Goal: Task Accomplishment & Management: Use online tool/utility

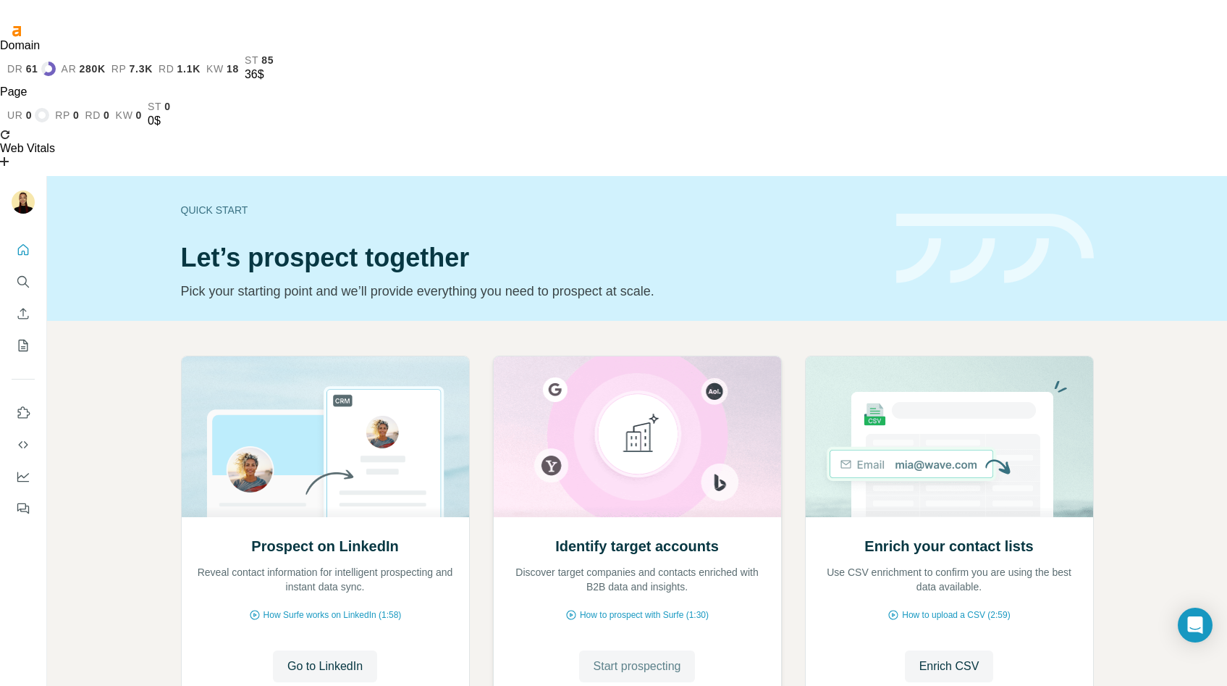
click at [653, 658] on span "Start prospecting" at bounding box center [638, 666] width 88 height 17
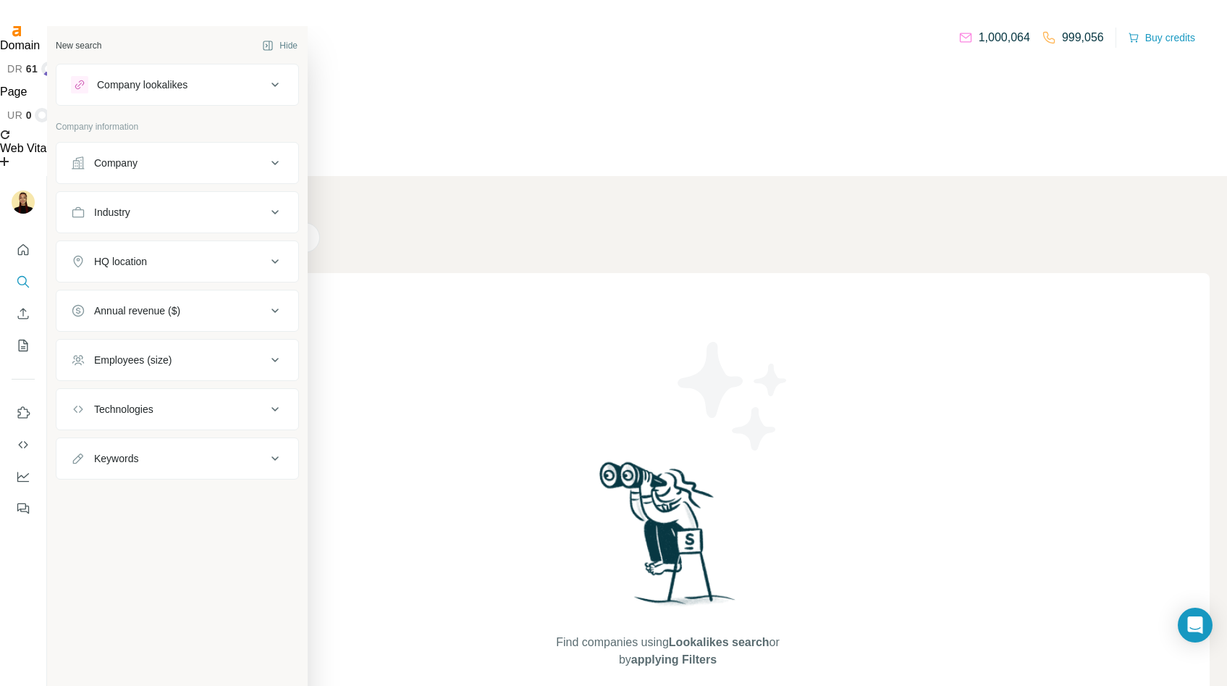
click at [109, 159] on div "Company" at bounding box center [115, 163] width 43 height 14
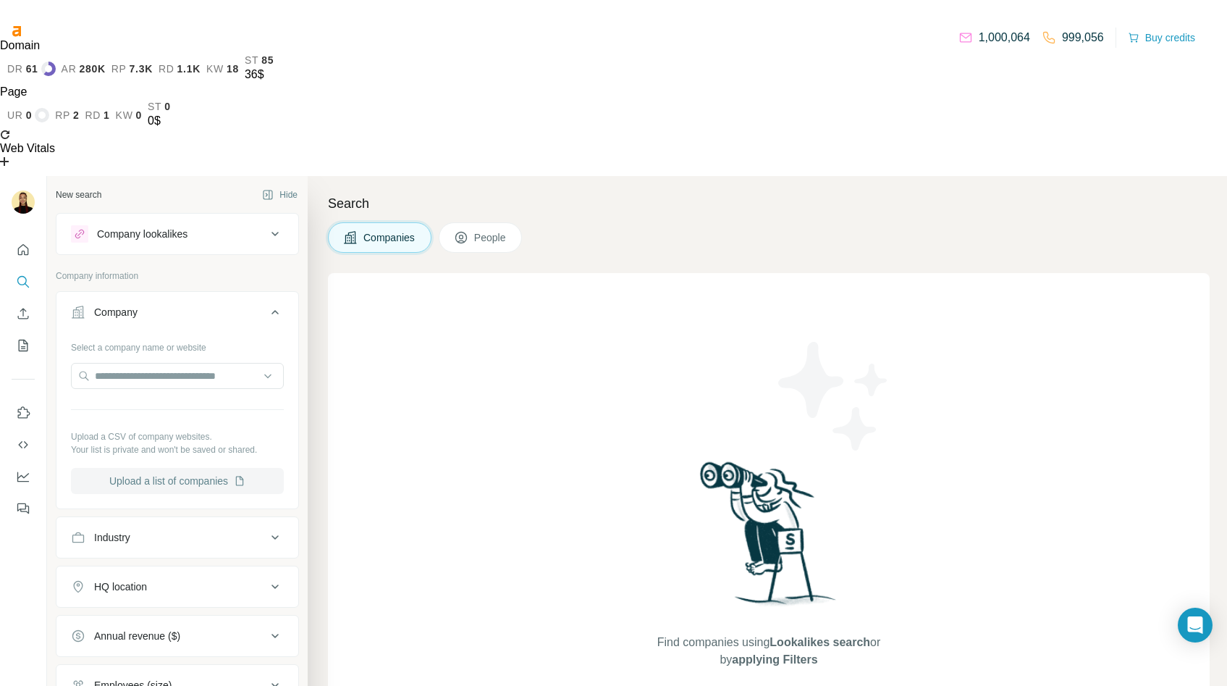
scroll to position [73, 0]
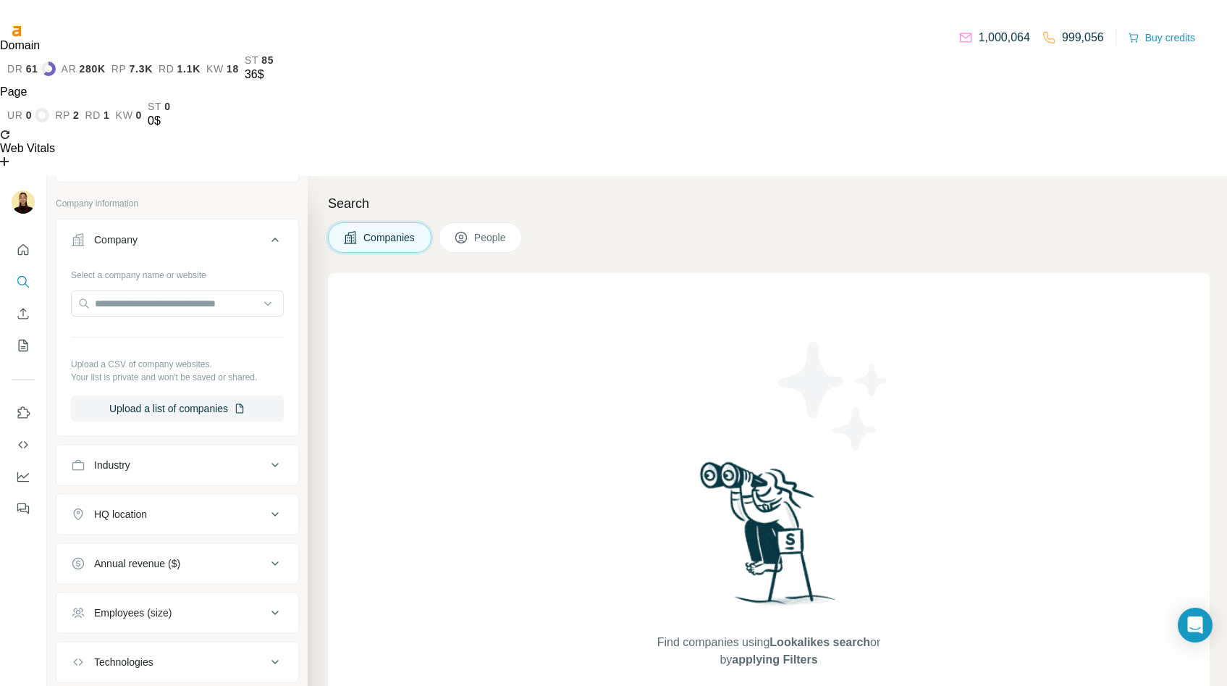
drag, startPoint x: 165, startPoint y: 558, endPoint x: 97, endPoint y: 321, distance: 246.4
click at [97, 321] on ul "Company Select a company name or website Upload a CSV of company websites. Your…" at bounding box center [177, 475] width 243 height 513
click at [209, 546] on button "Annual revenue ($)" at bounding box center [177, 563] width 242 height 35
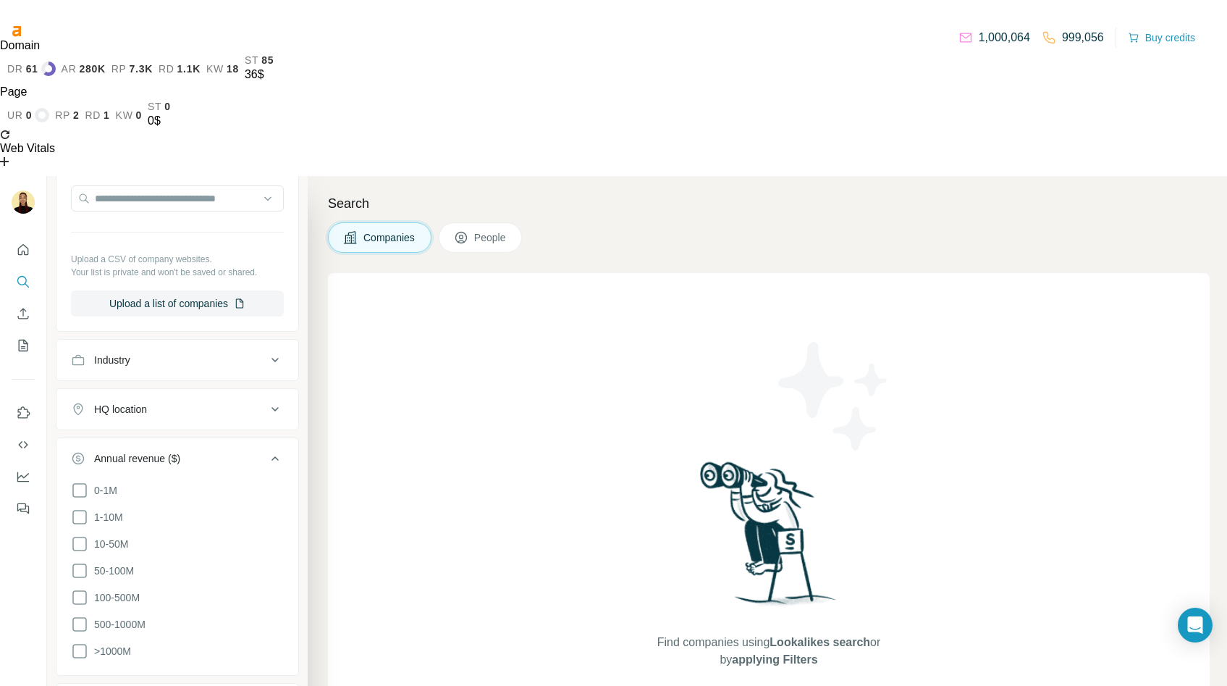
click at [242, 451] on div "Annual revenue ($)" at bounding box center [169, 458] width 196 height 14
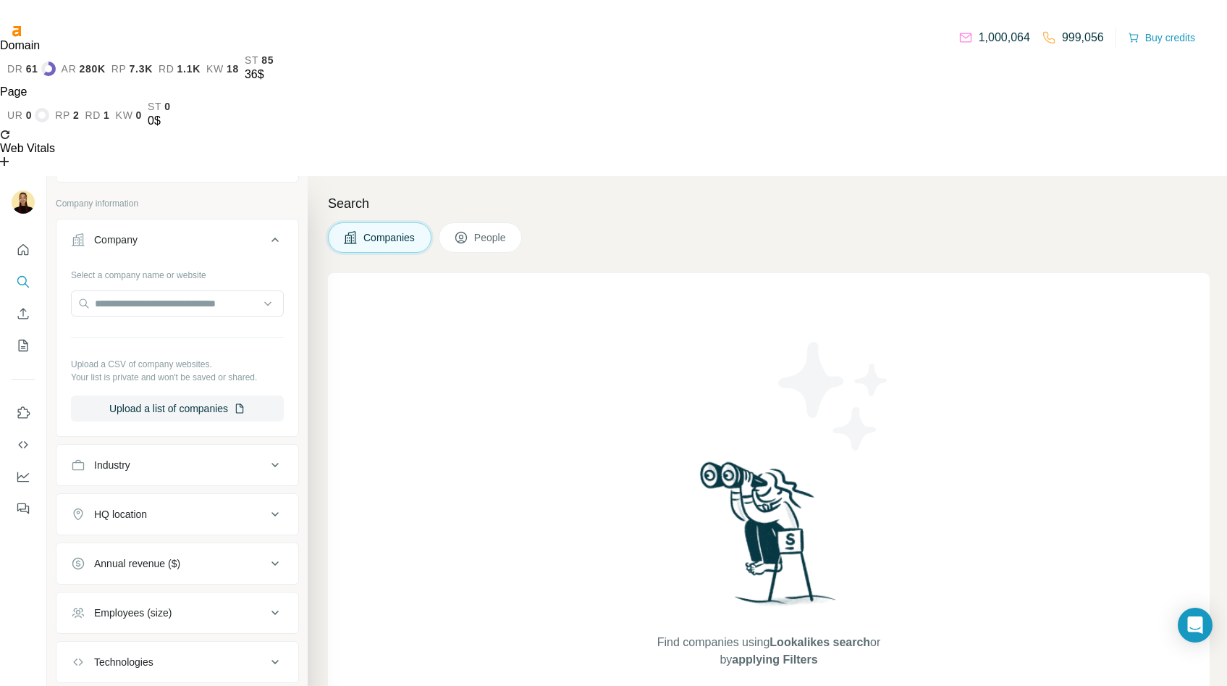
scroll to position [26, 0]
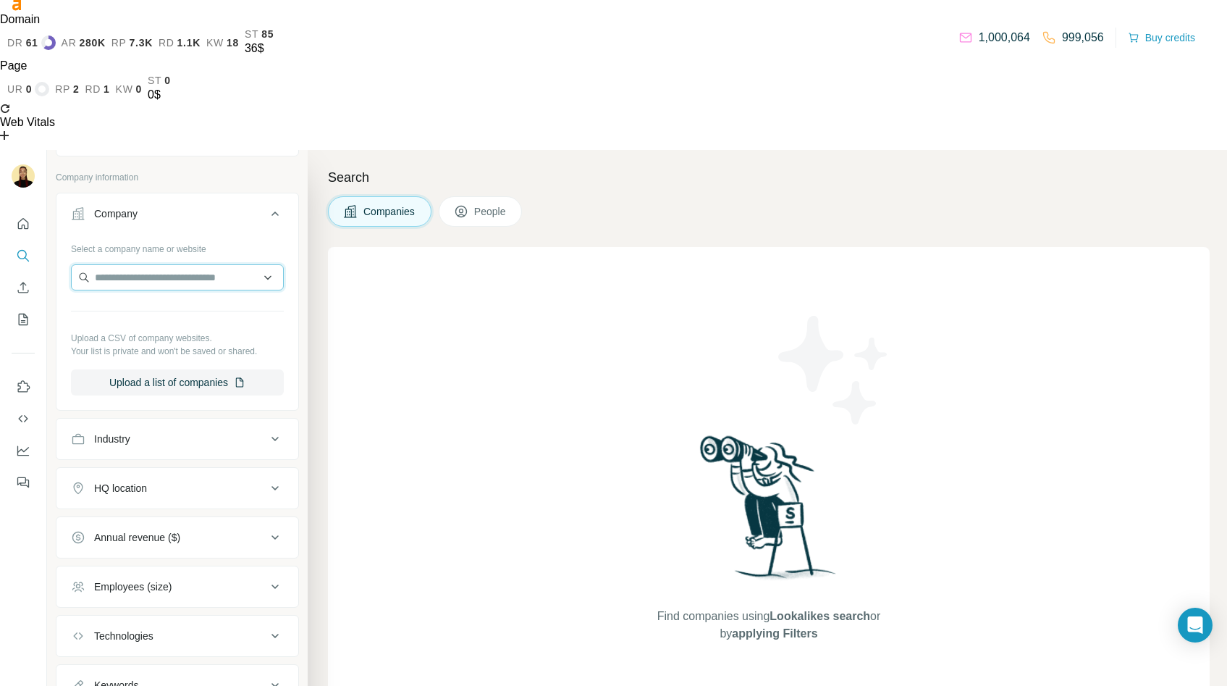
click at [224, 264] on input "text" at bounding box center [177, 277] width 213 height 26
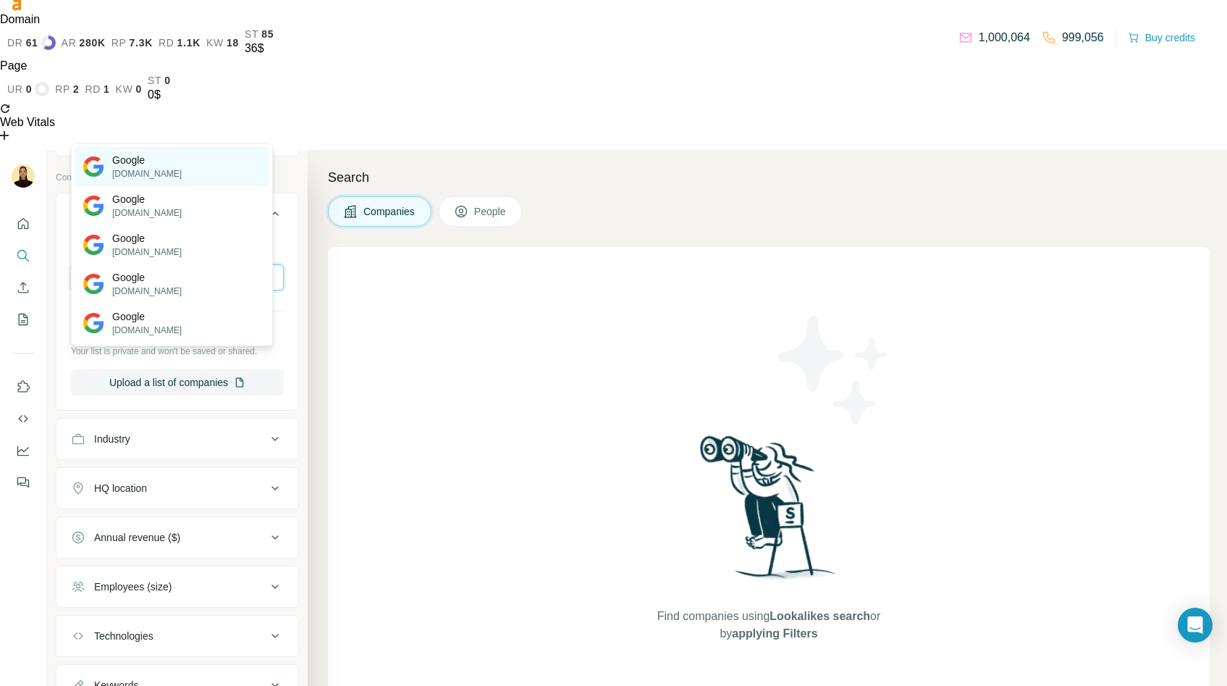
type input "******"
click at [156, 161] on p "Google" at bounding box center [147, 160] width 70 height 14
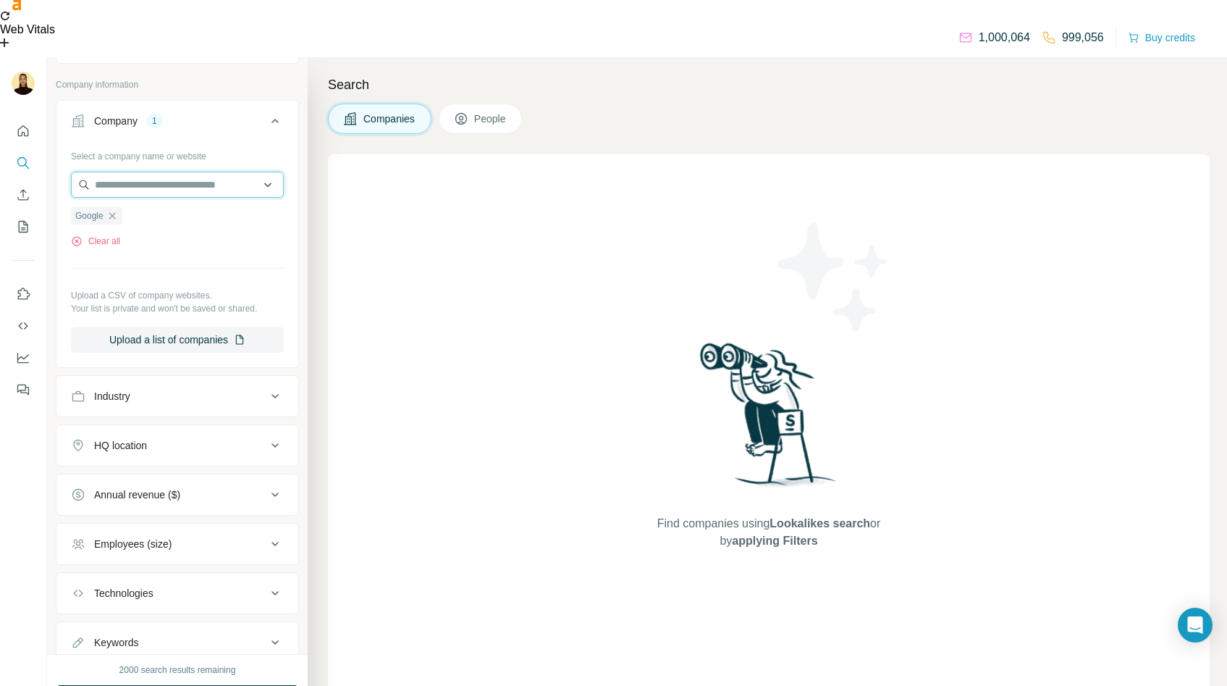
click at [169, 172] on input "text" at bounding box center [177, 185] width 213 height 26
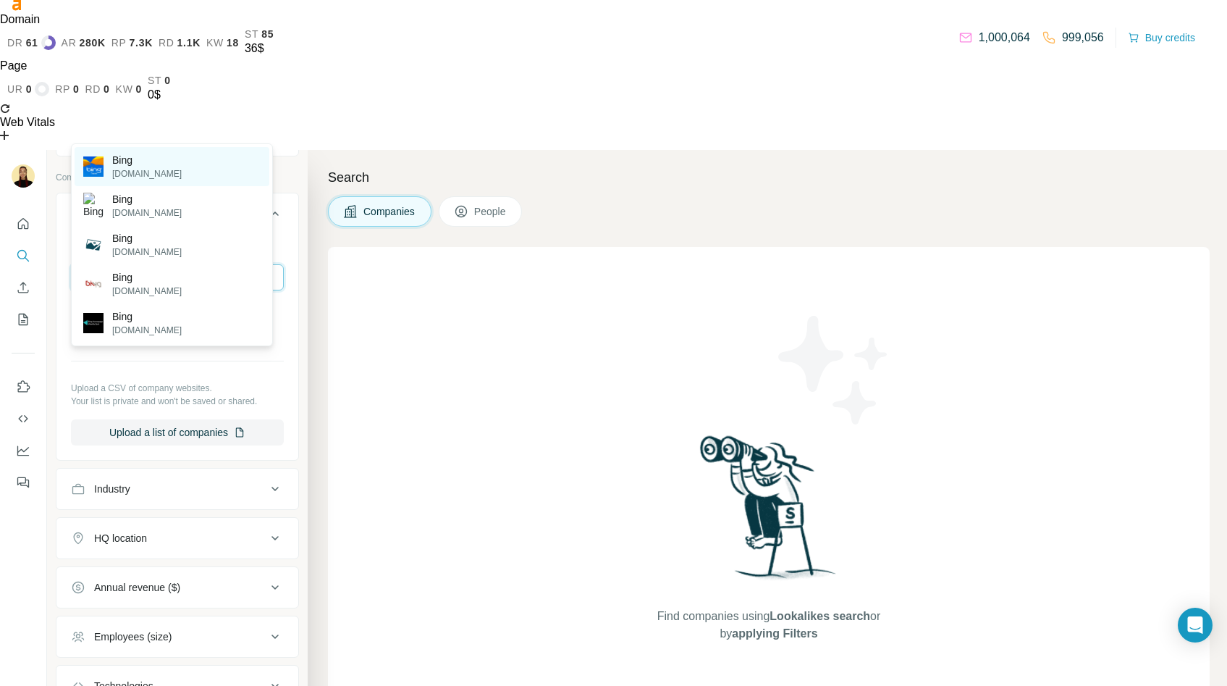
type input "****"
click at [157, 159] on div "Bing [DOMAIN_NAME]" at bounding box center [172, 166] width 195 height 39
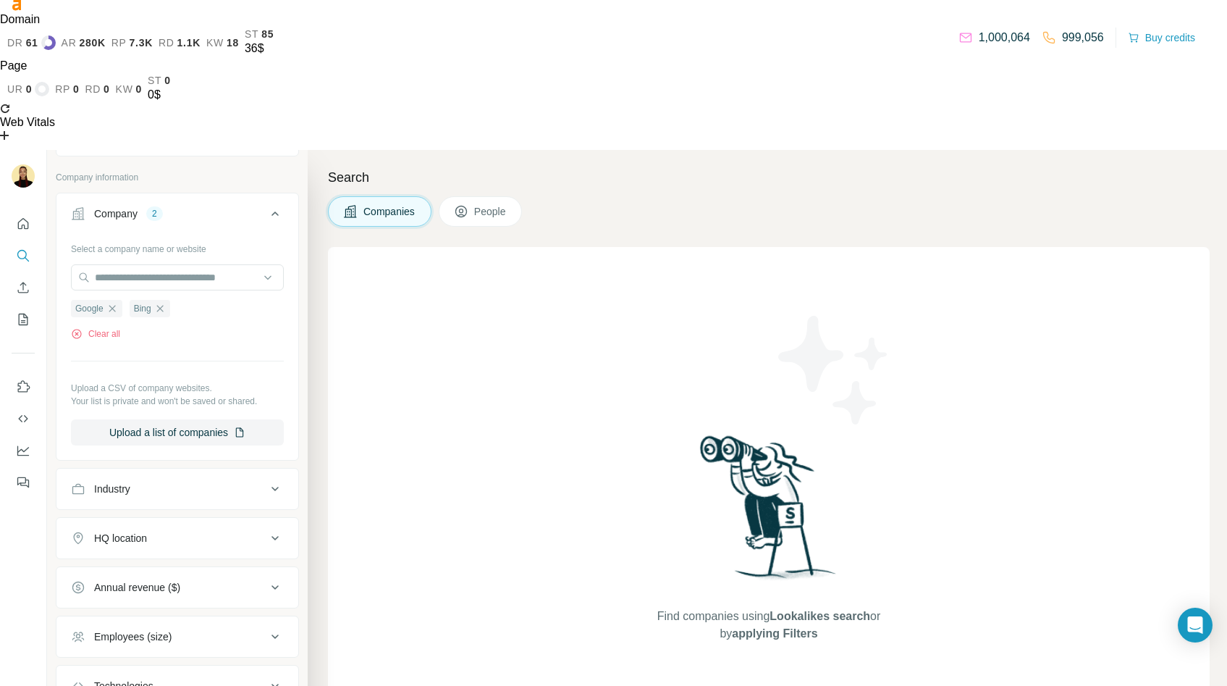
click at [386, 204] on span "Companies" at bounding box center [390, 211] width 53 height 14
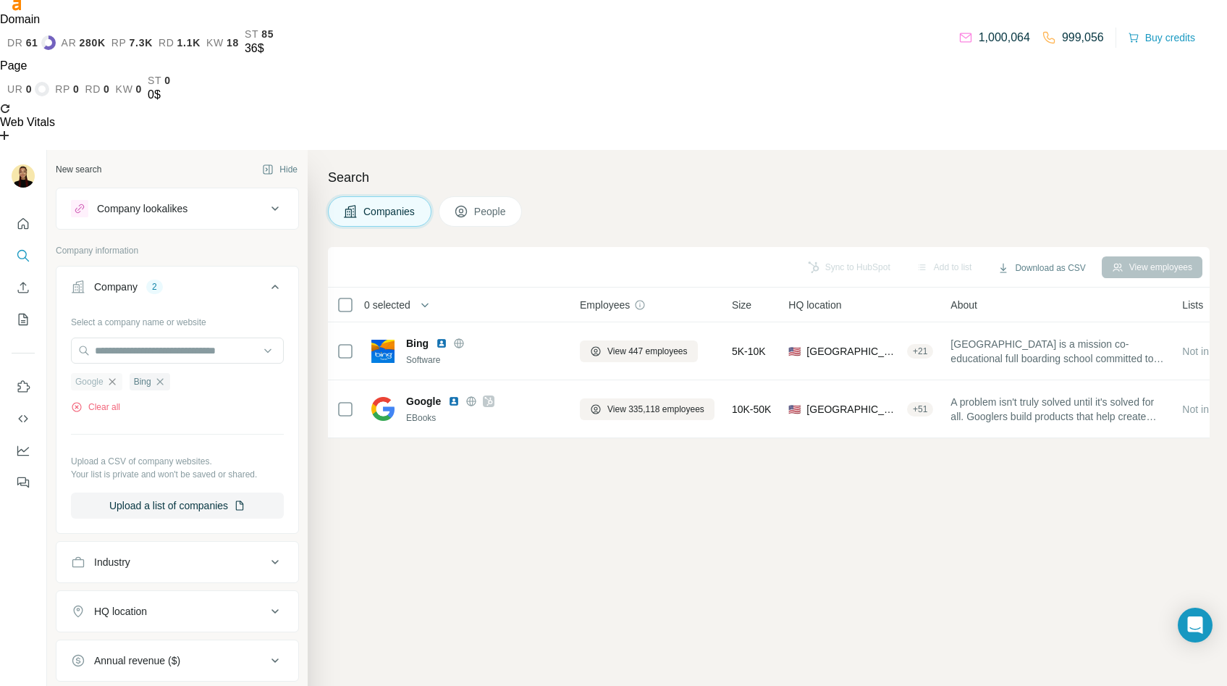
click at [113, 378] on icon "button" at bounding box center [112, 381] width 7 height 7
click at [104, 378] on icon "button" at bounding box center [101, 381] width 7 height 7
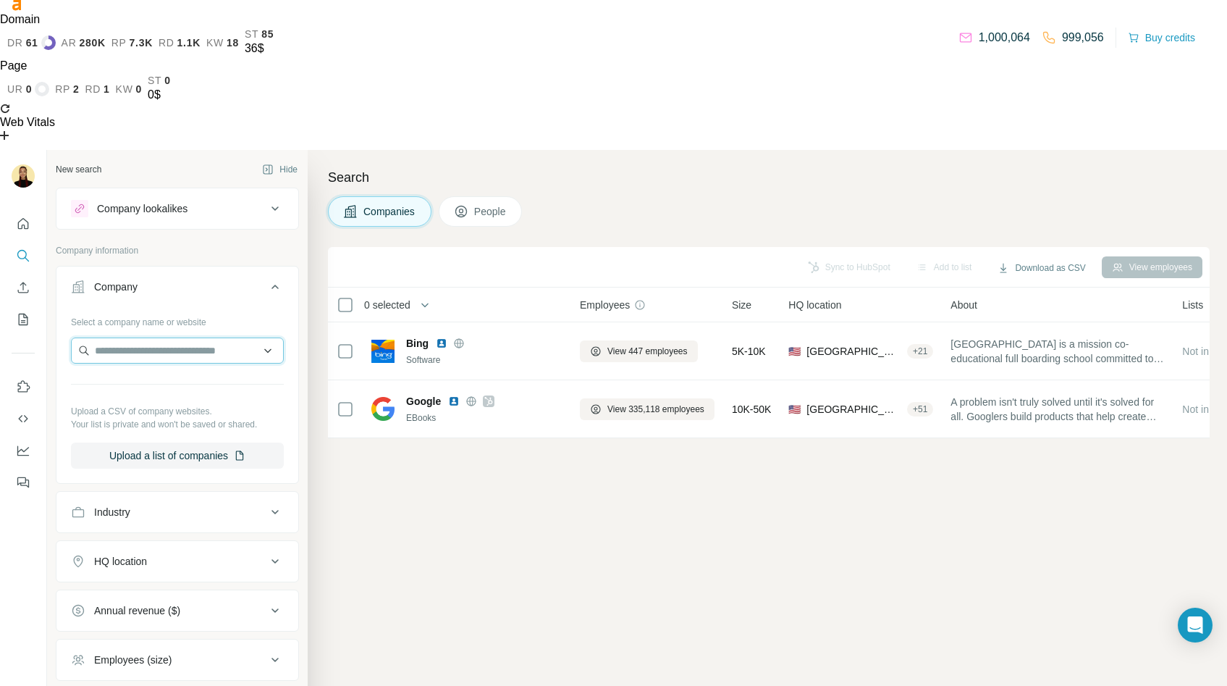
click at [182, 337] on input "text" at bounding box center [177, 350] width 213 height 26
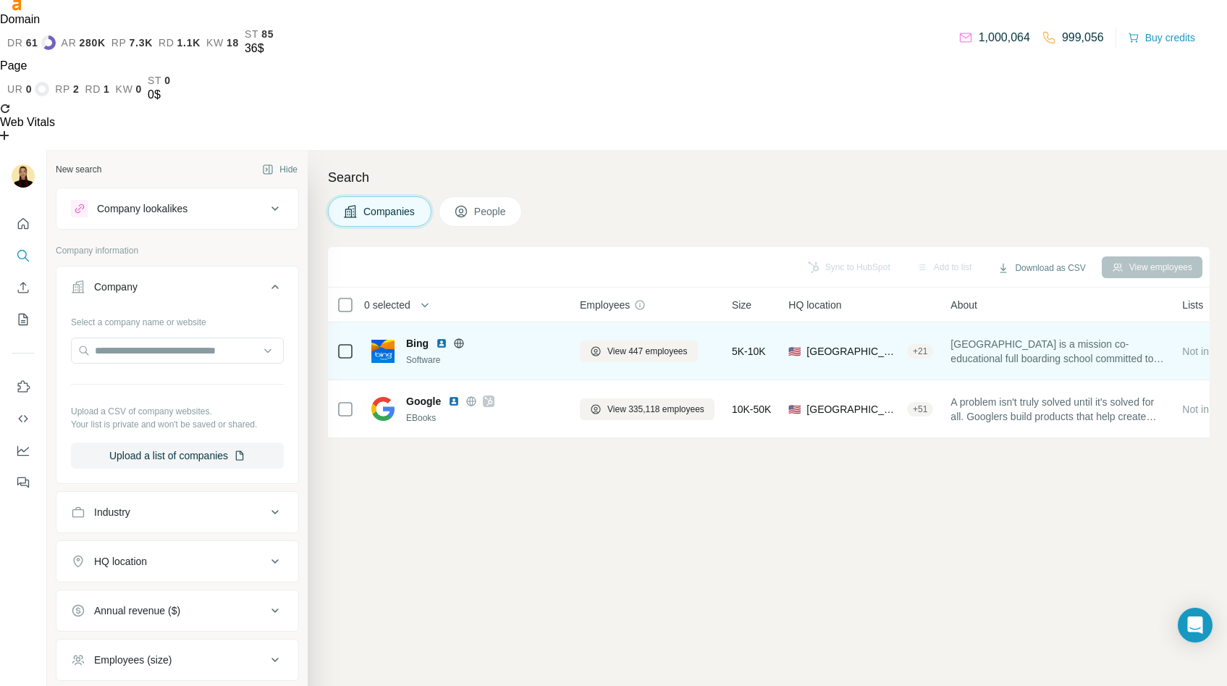
click at [513, 336] on div "Bing" at bounding box center [484, 343] width 156 height 14
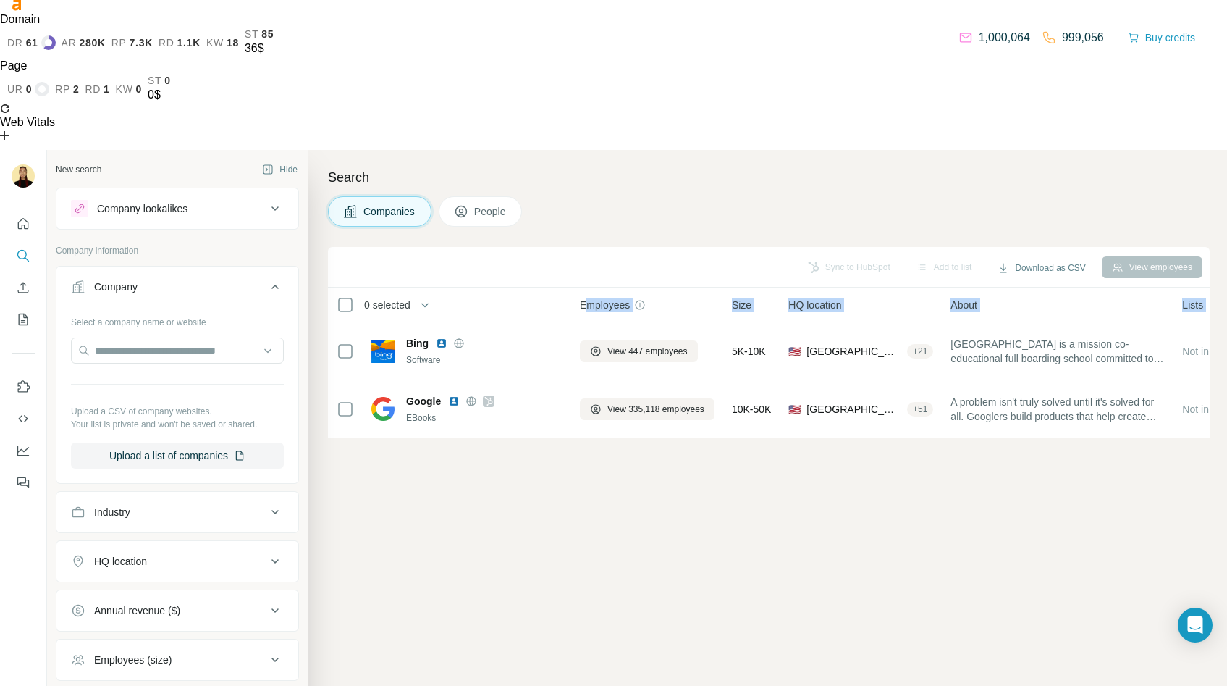
drag, startPoint x: 1038, startPoint y: 158, endPoint x: 589, endPoint y: 157, distance: 449.0
click at [0, 0] on tr "0 selected Companies Employees Size HQ location About Lists Annual revenue Tech…" at bounding box center [0, 0] width 0 height 0
click at [618, 372] on div "Sync to HubSpot Add to list Download as CSV View employees 0 selected Companies…" at bounding box center [769, 541] width 882 height 589
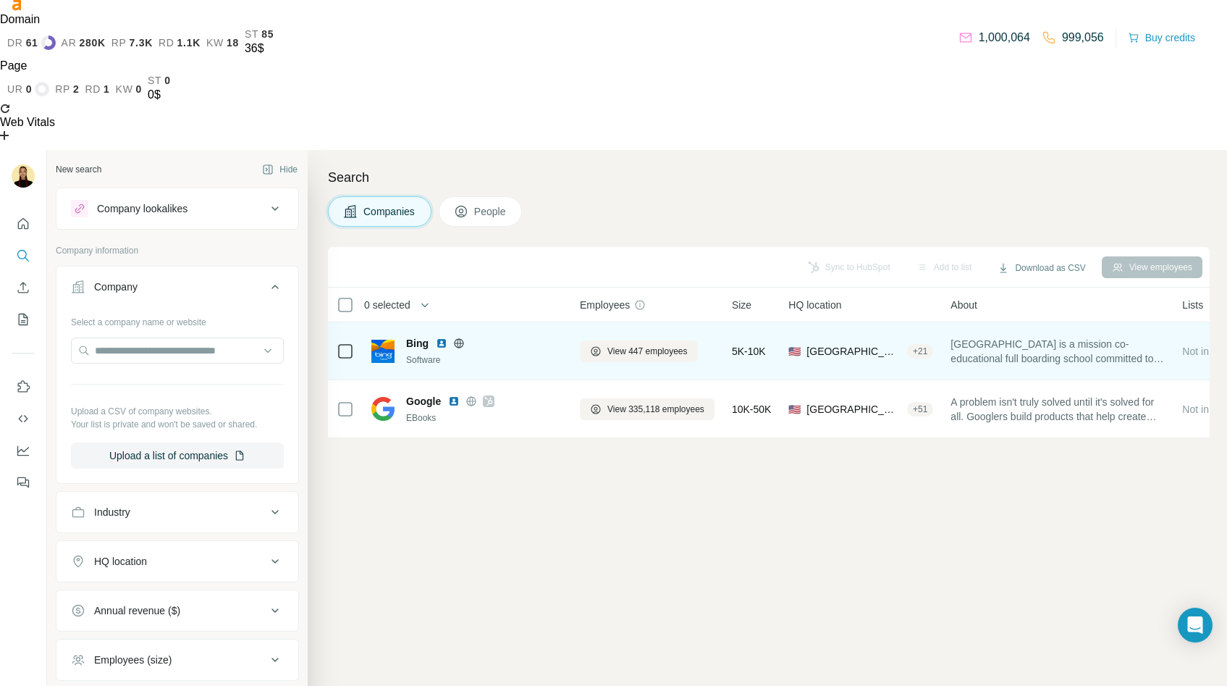
click at [515, 353] on div "Software" at bounding box center [484, 359] width 156 height 13
click at [416, 336] on span "Bing" at bounding box center [417, 343] width 22 height 14
click at [381, 340] on img at bounding box center [383, 351] width 23 height 23
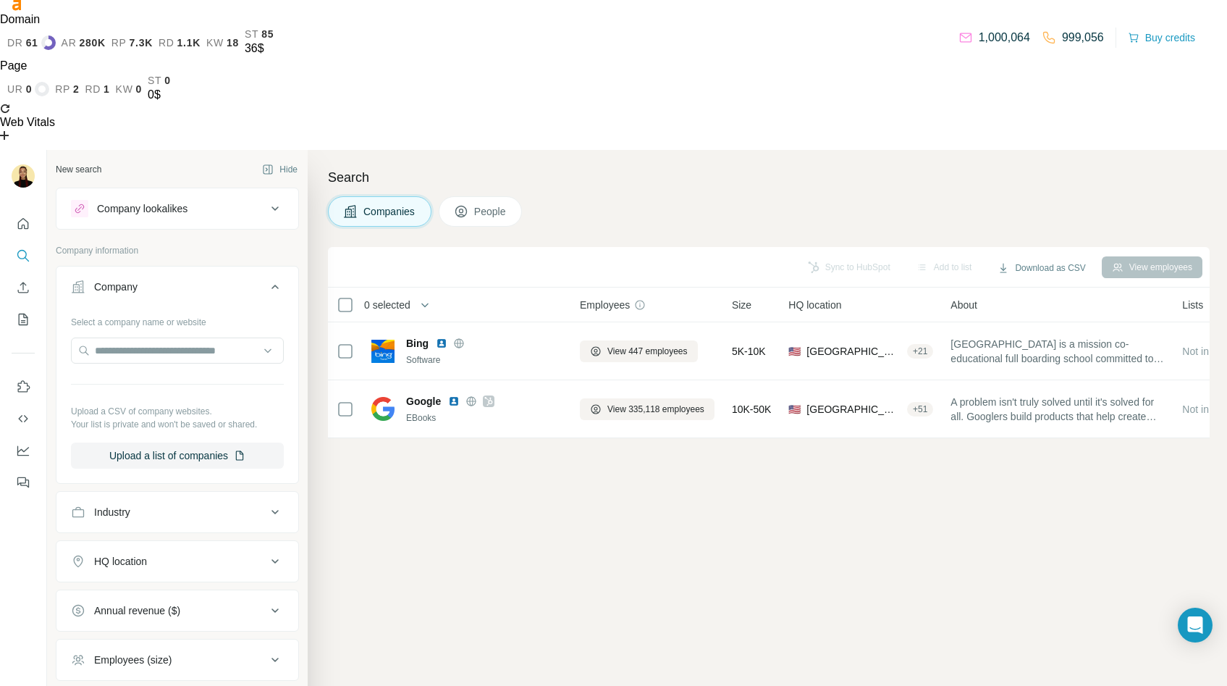
click at [474, 196] on button "People" at bounding box center [481, 211] width 84 height 30
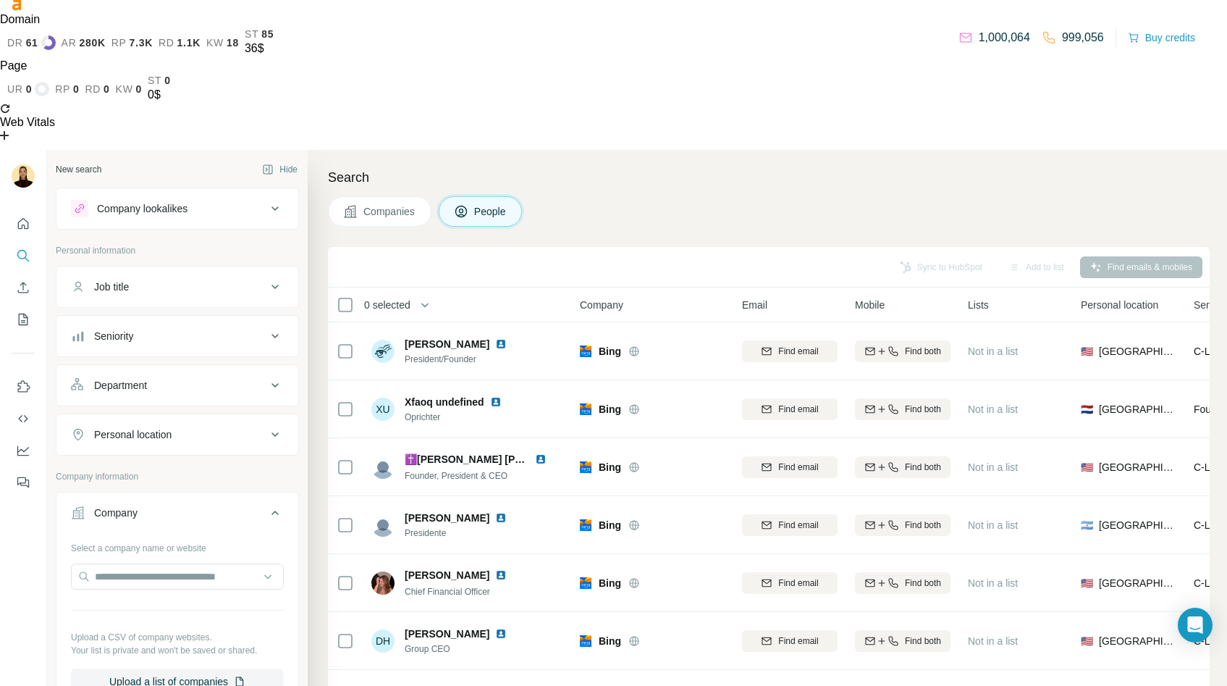
click at [411, 196] on button "Companies" at bounding box center [380, 211] width 104 height 30
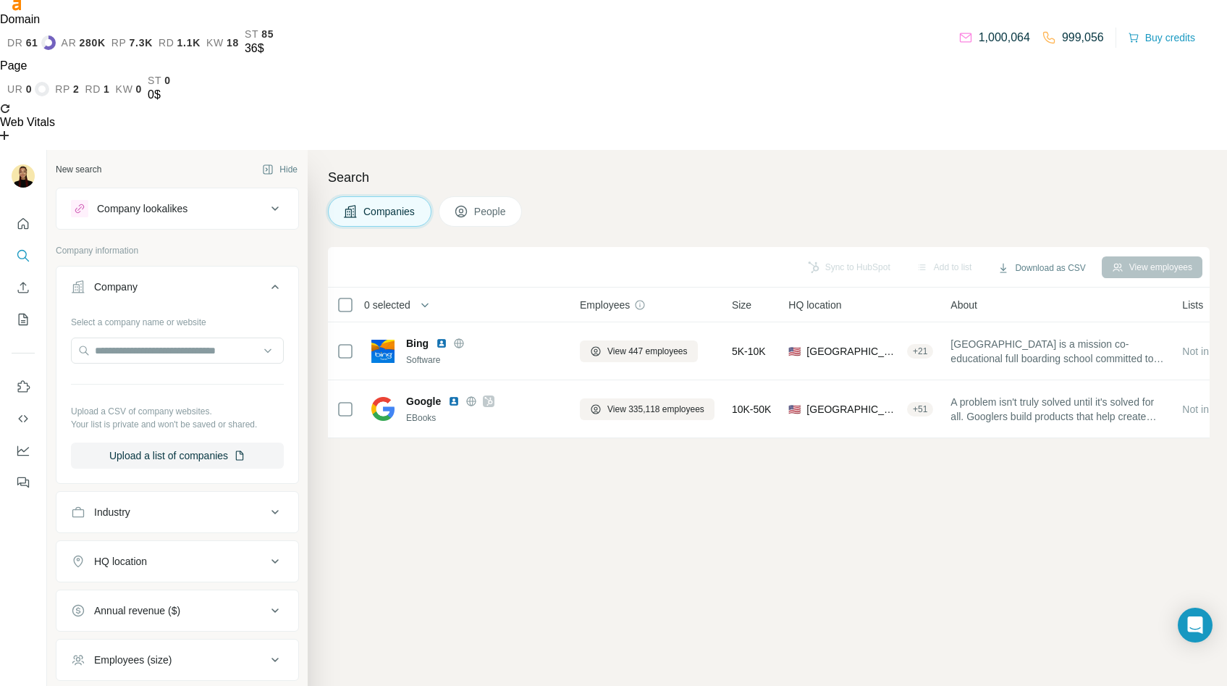
click at [492, 204] on span "People" at bounding box center [490, 211] width 33 height 14
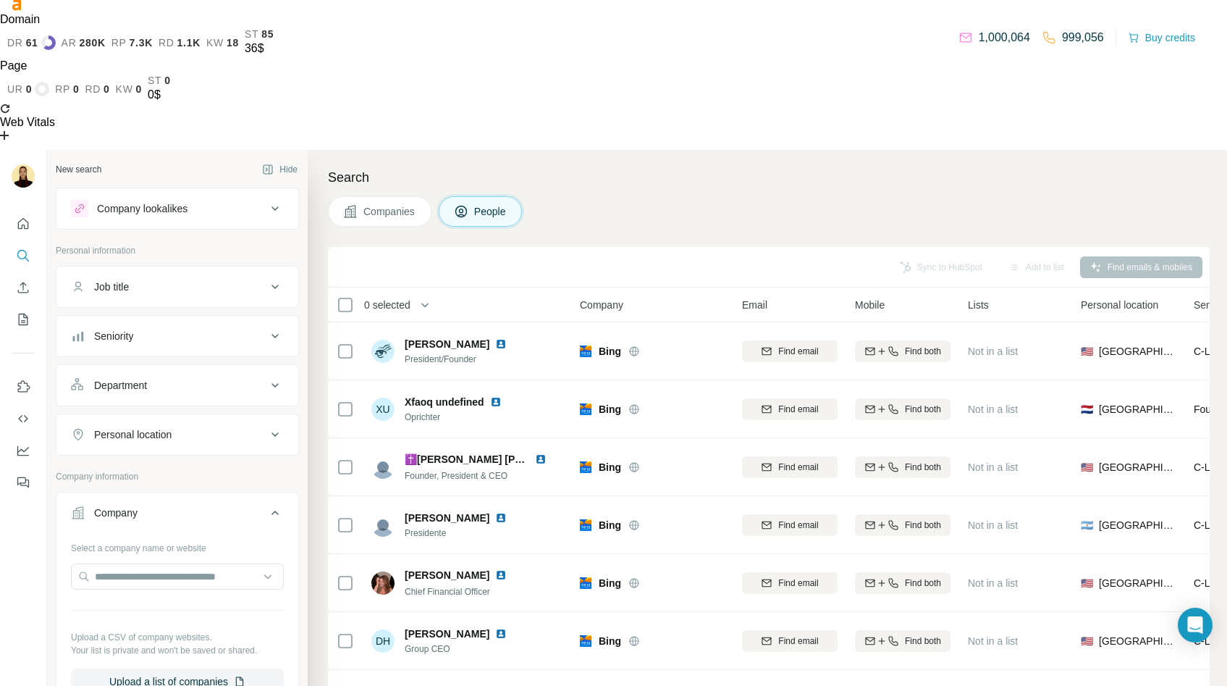
click at [236, 280] on div "Job title" at bounding box center [169, 287] width 196 height 14
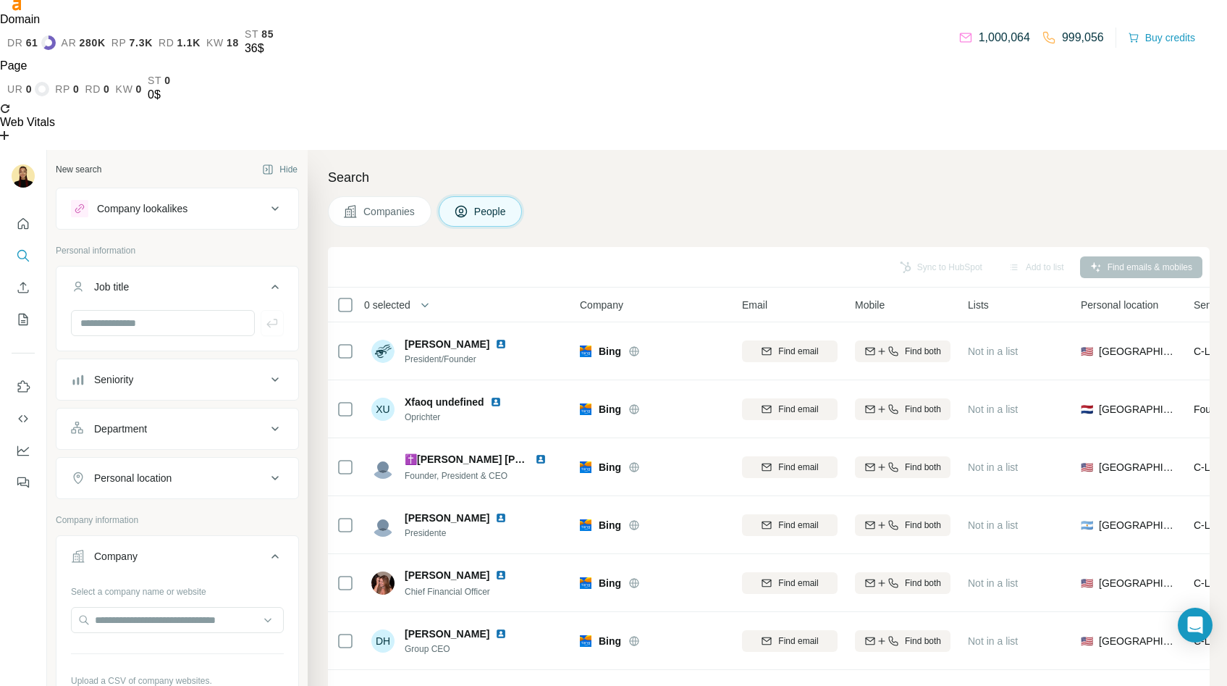
click at [236, 280] on div "Job title" at bounding box center [169, 287] width 196 height 14
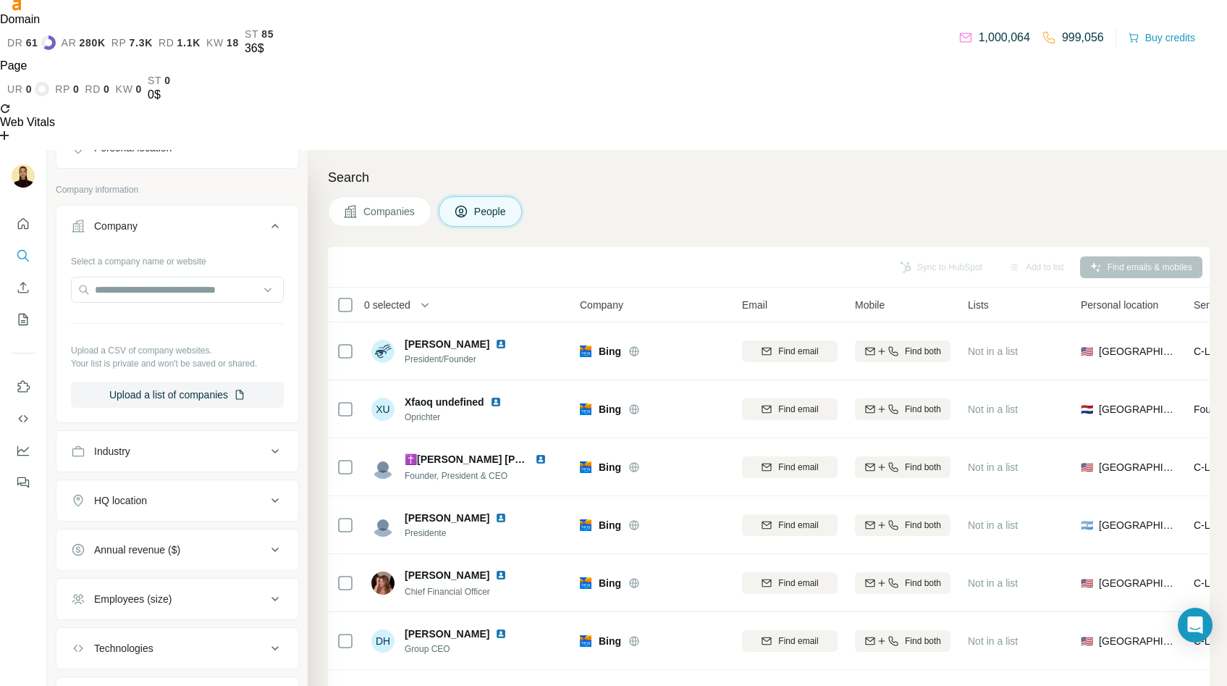
scroll to position [282, 0]
click at [212, 449] on div "Industry" at bounding box center [169, 456] width 196 height 14
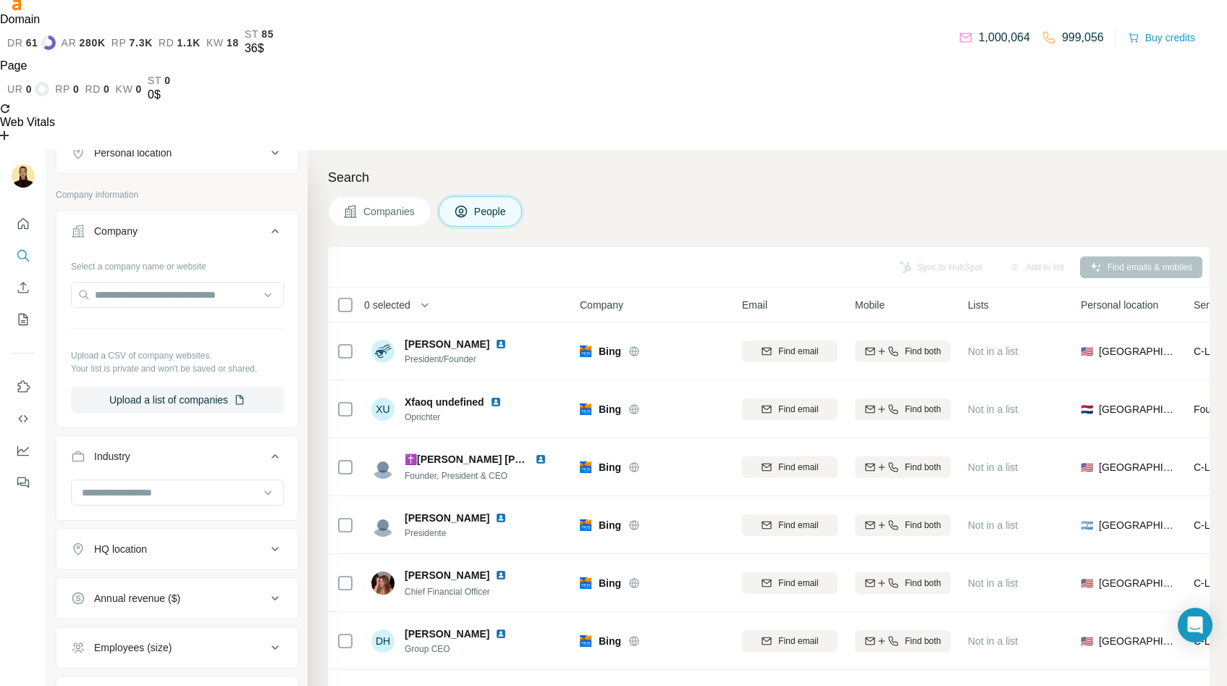
click at [212, 449] on div "Industry" at bounding box center [169, 456] width 196 height 14
click at [224, 498] on div "HQ location" at bounding box center [169, 505] width 196 height 14
click at [214, 529] on input "text" at bounding box center [177, 542] width 213 height 26
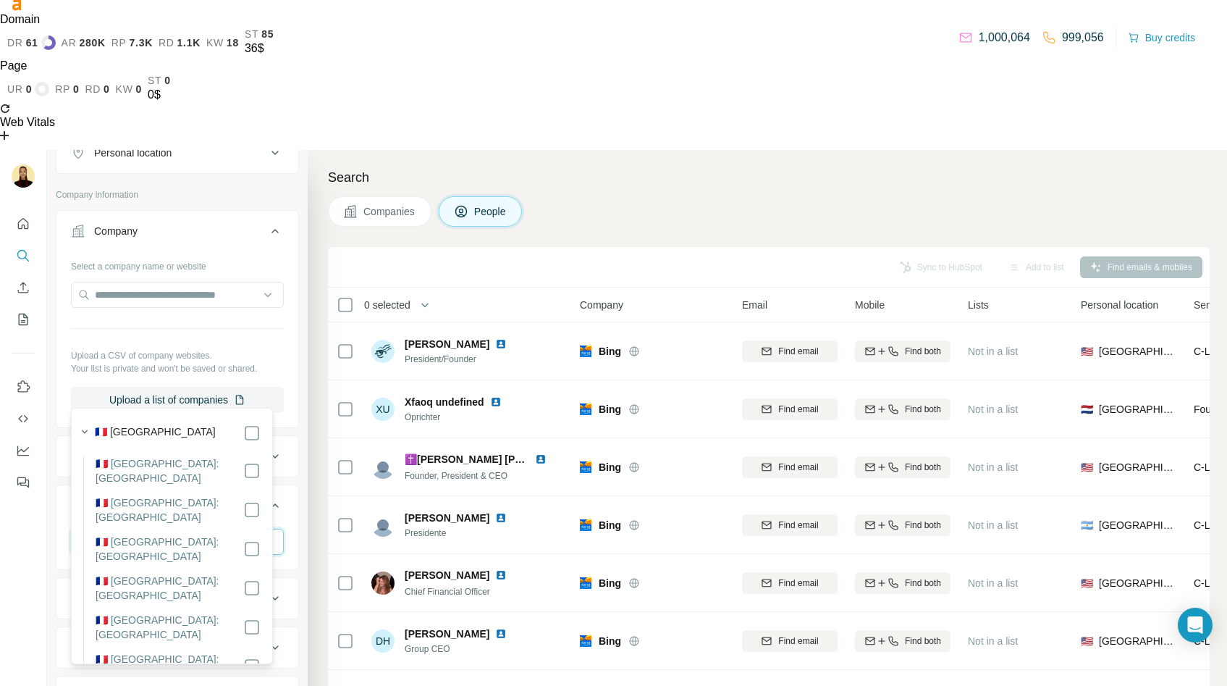
type input "******"
click at [290, 400] on div "New search Hide Company lookalikes Personal information Job title Seniority Dep…" at bounding box center [177, 448] width 261 height 597
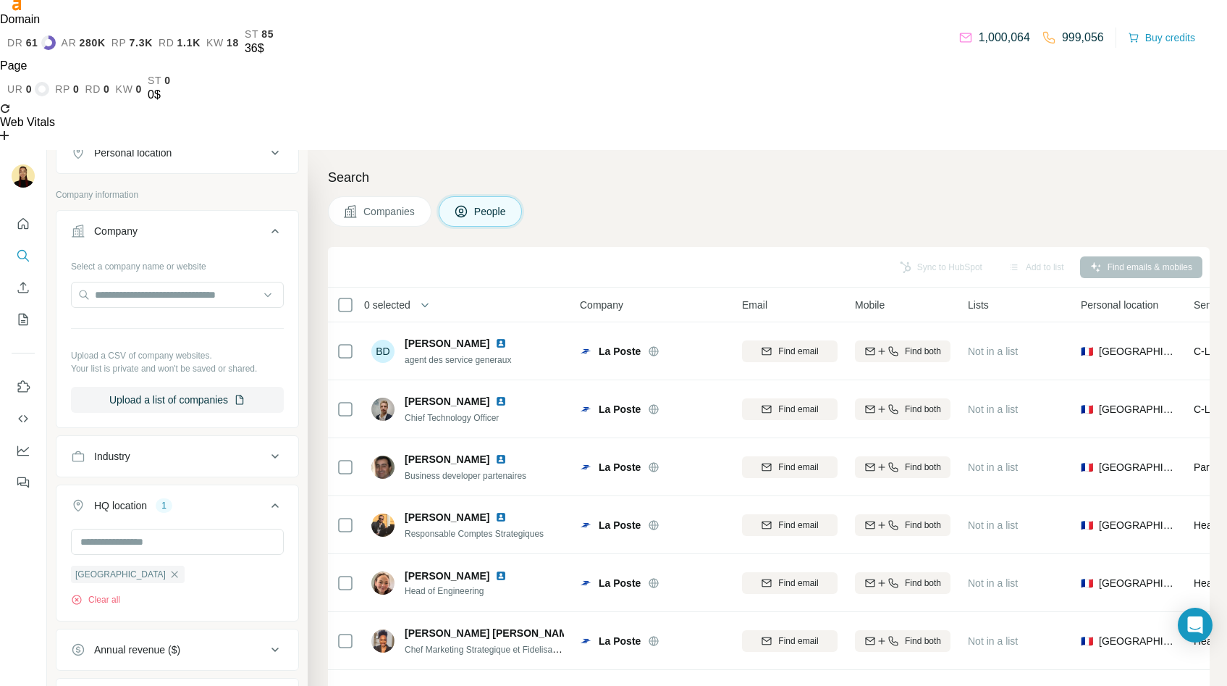
click at [347, 204] on icon at bounding box center [350, 211] width 14 height 14
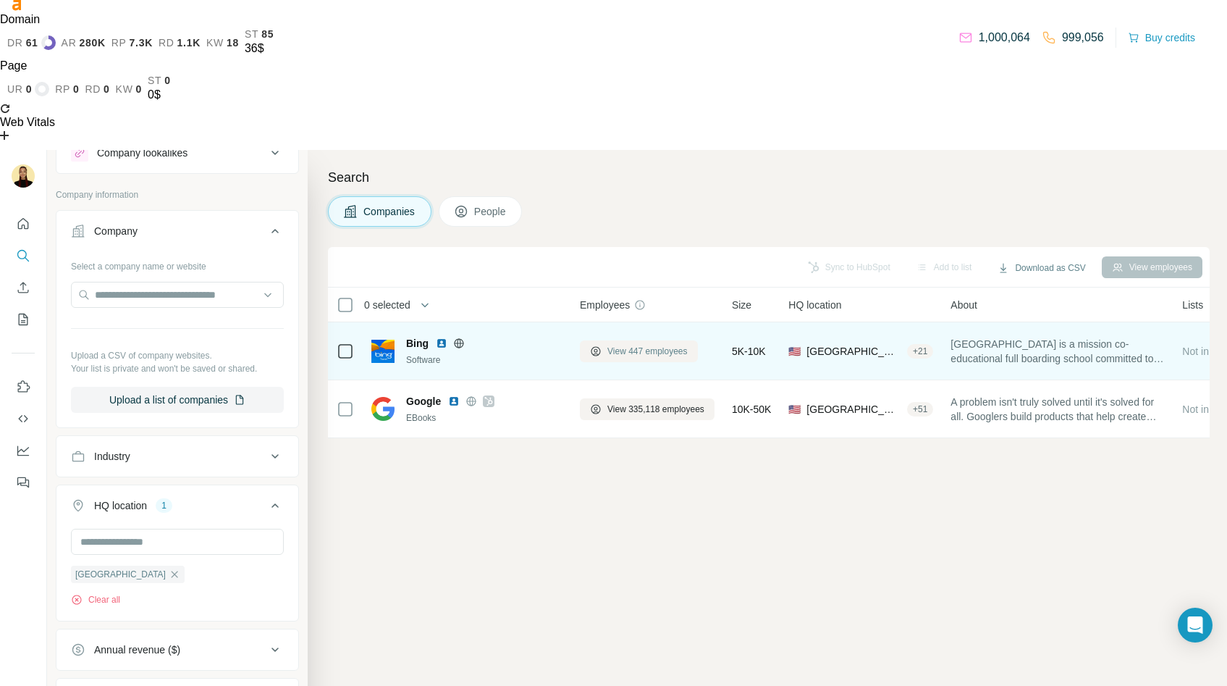
click at [622, 345] on span "View 447 employees" at bounding box center [648, 351] width 80 height 13
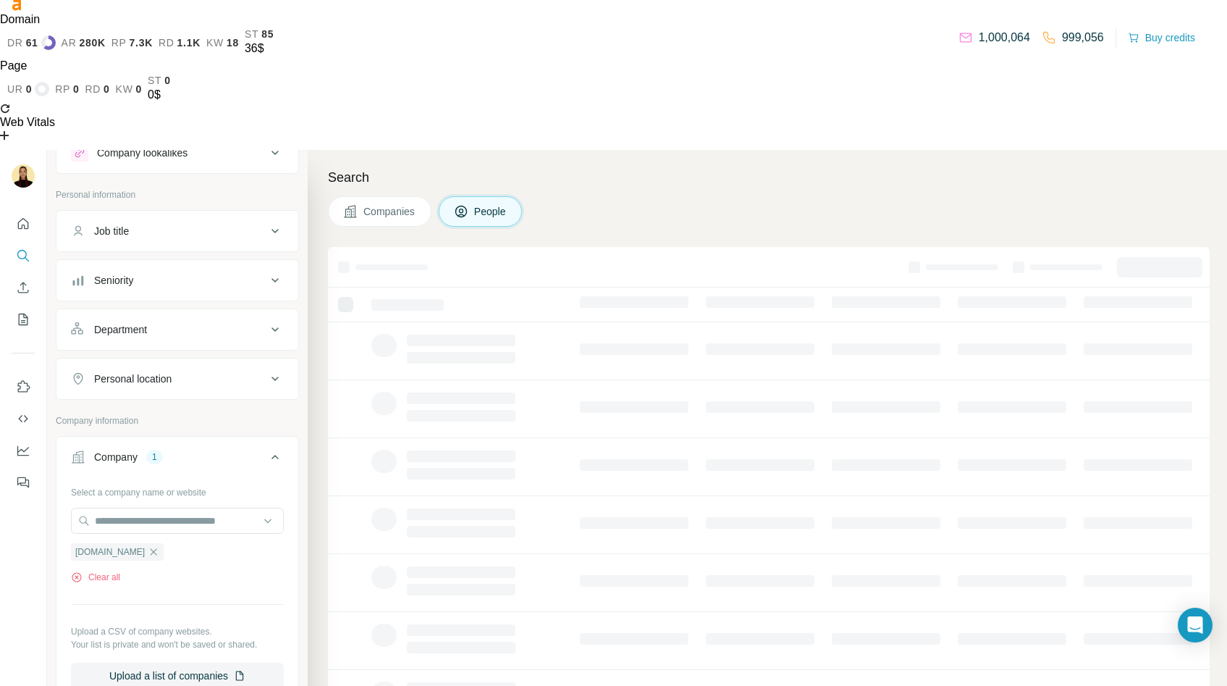
scroll to position [282, 0]
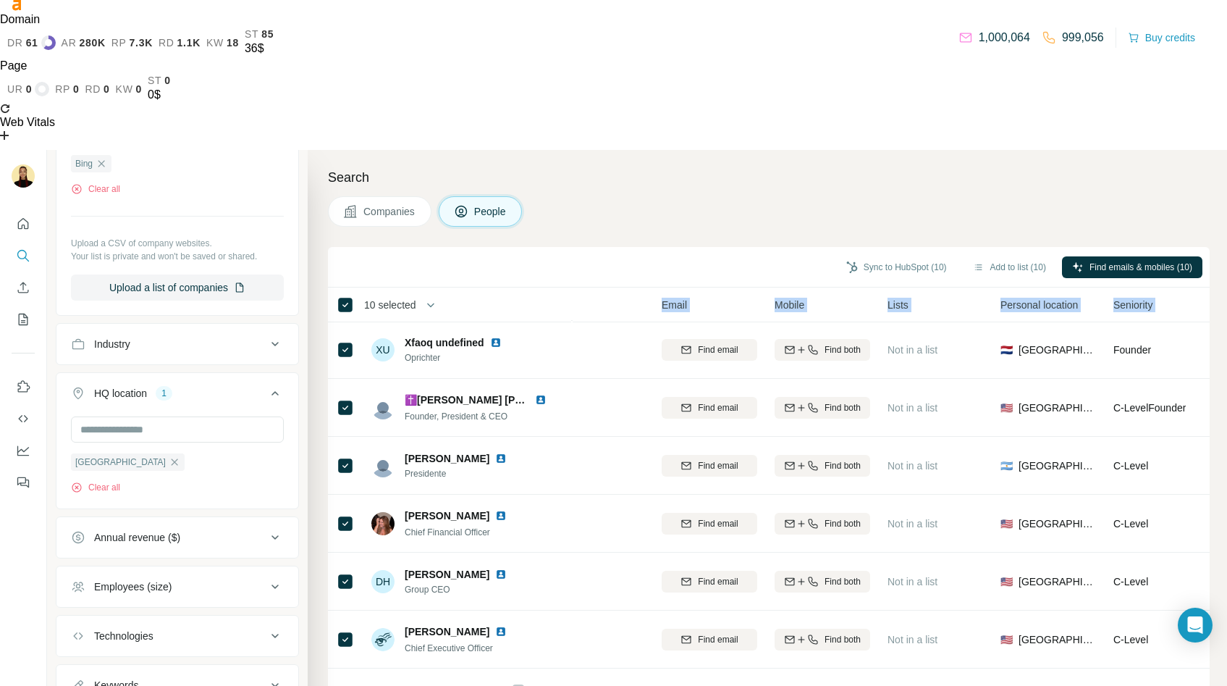
scroll to position [59, 0]
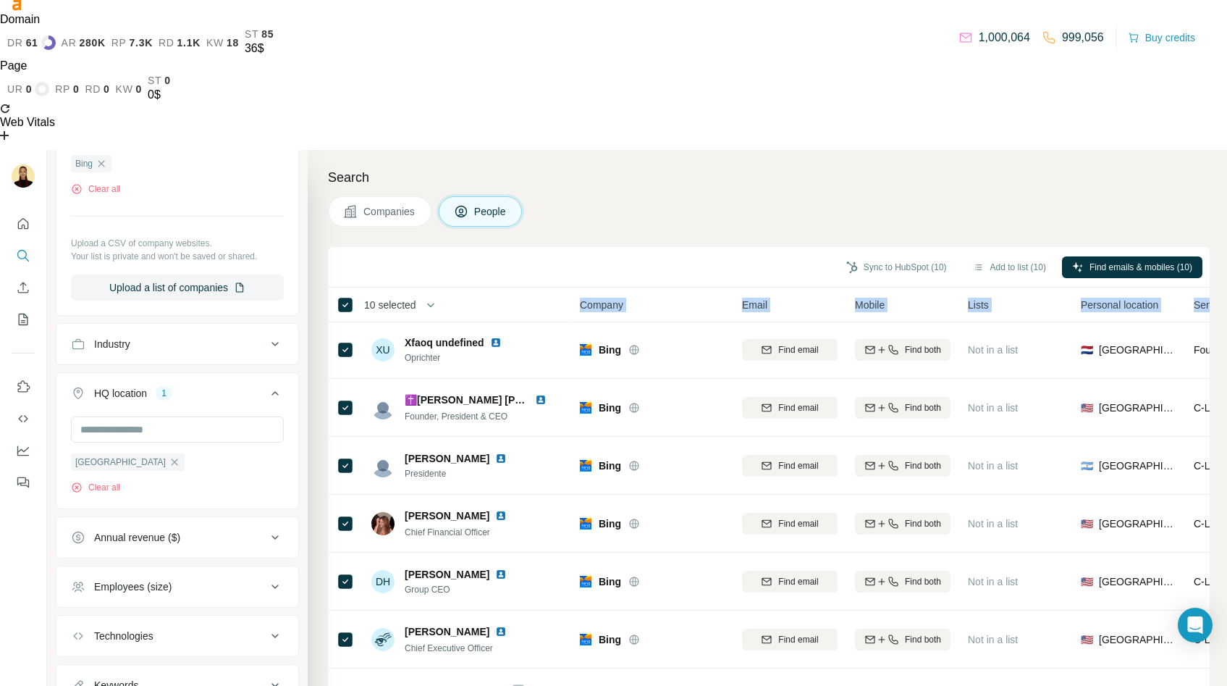
drag, startPoint x: 1032, startPoint y: 156, endPoint x: 578, endPoint y: 161, distance: 454.1
click at [0, 0] on tr "10 selected People Company Email Mobile Lists Personal location Seniority Depar…" at bounding box center [0, 0] width 0 height 0
copy tr "Company Email Mobile Lists Personal location Seniority Department"
click at [434, 298] on icon "button" at bounding box center [431, 305] width 14 height 14
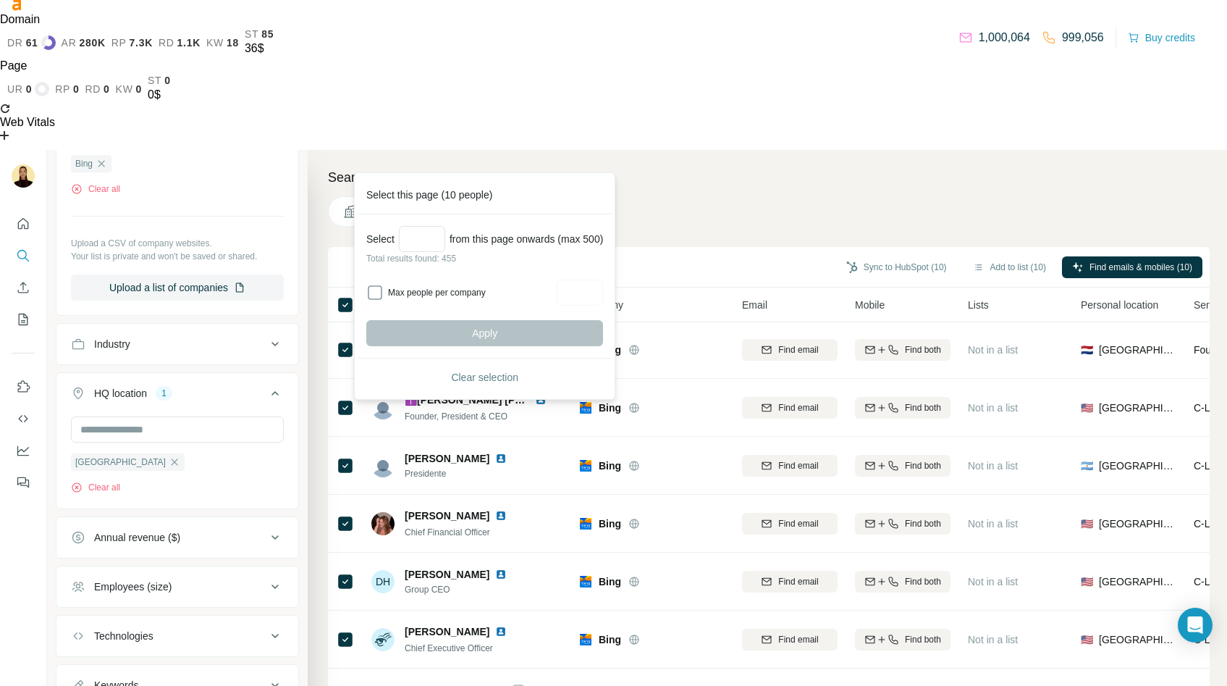
click at [505, 254] on div "Sync to HubSpot (10) Add to list (10) Find emails & mobiles (10)" at bounding box center [769, 266] width 868 height 25
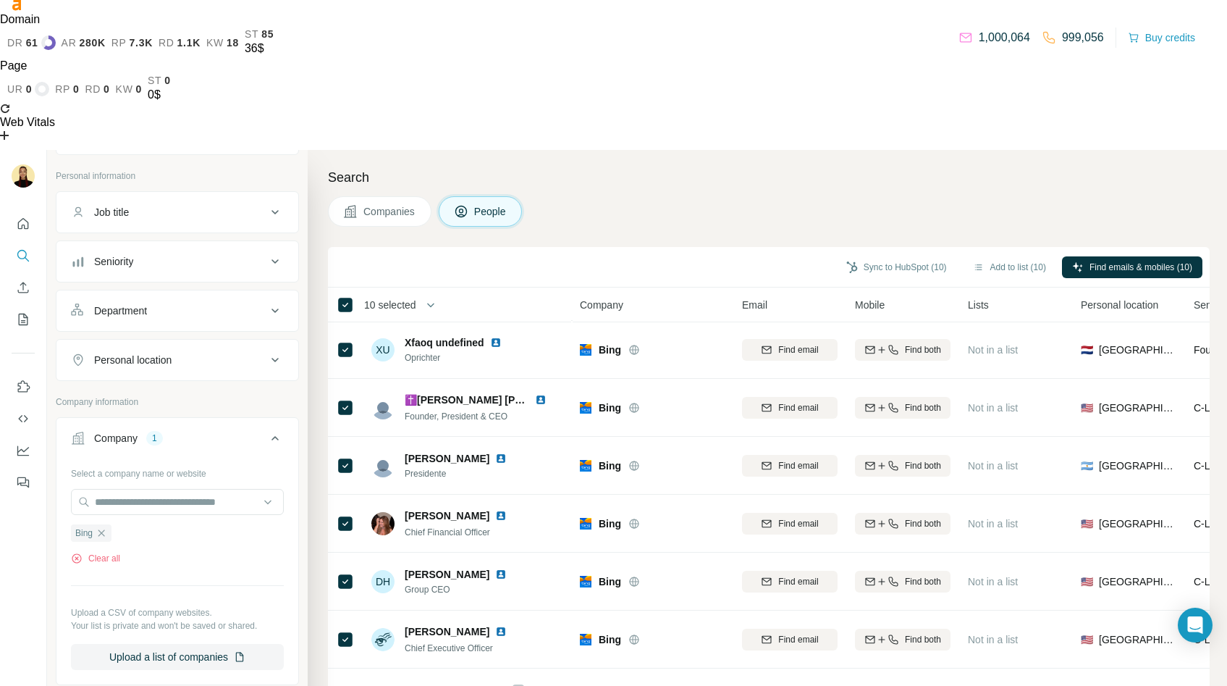
scroll to position [38, 0]
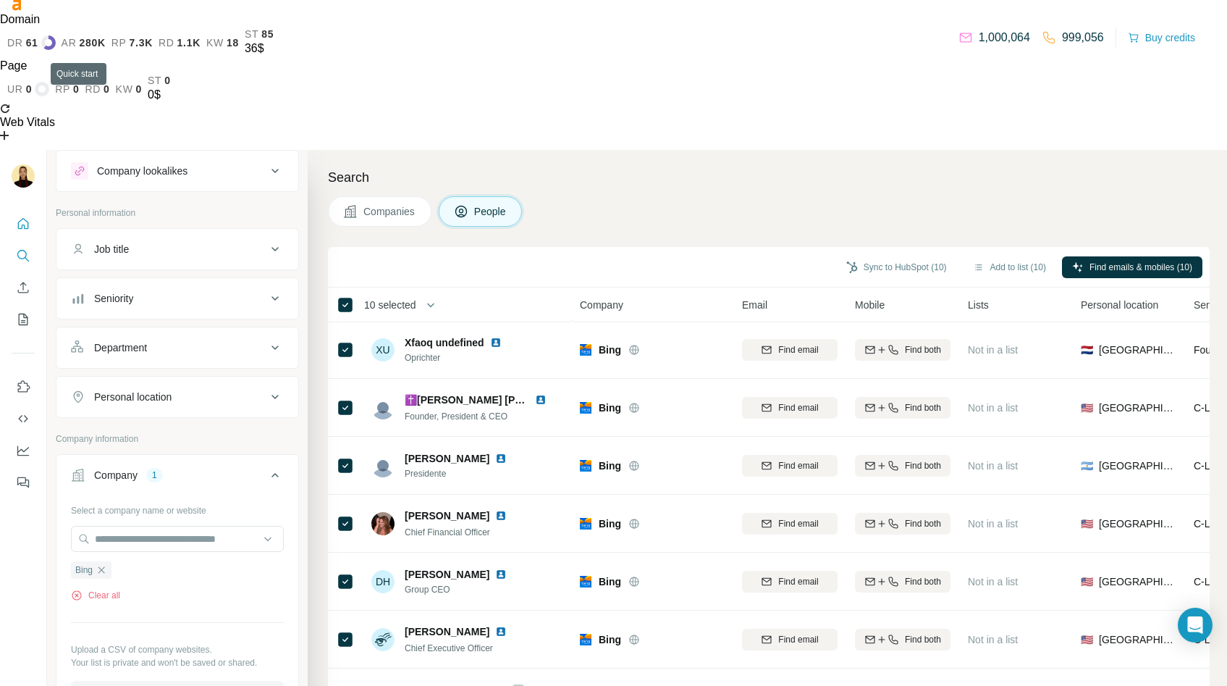
click at [18, 218] on icon "Quick start" at bounding box center [23, 223] width 11 height 11
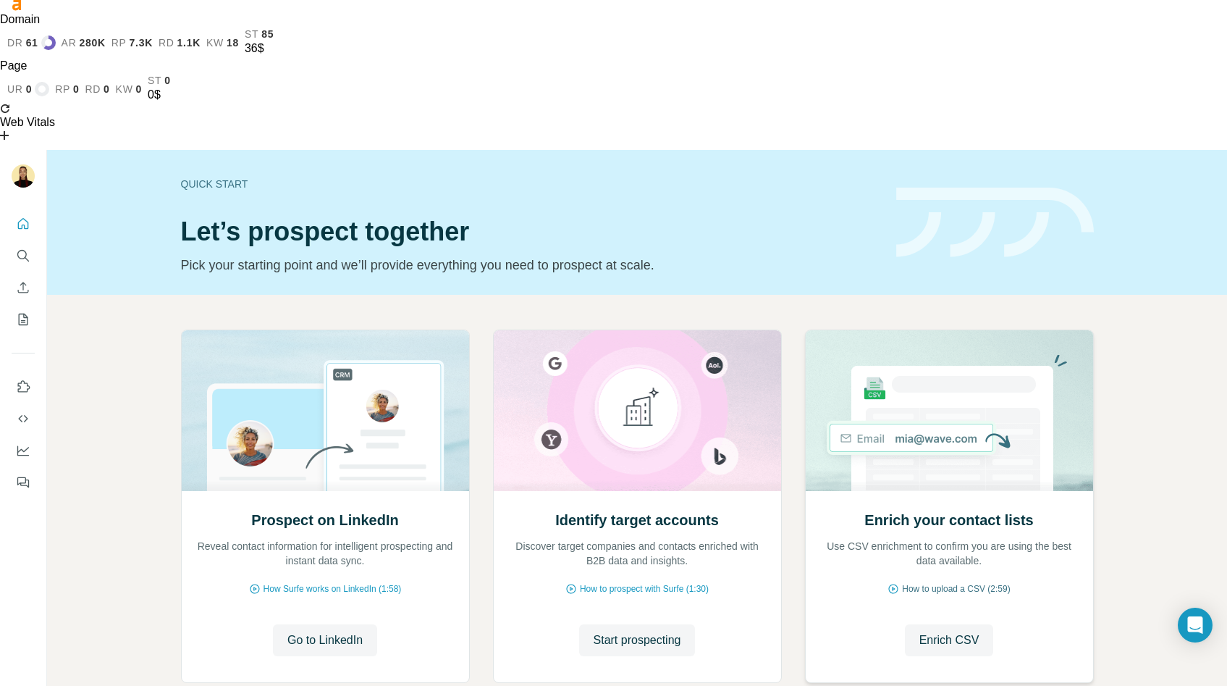
click at [968, 582] on span "How to upload a CSV (2:59)" at bounding box center [956, 588] width 108 height 13
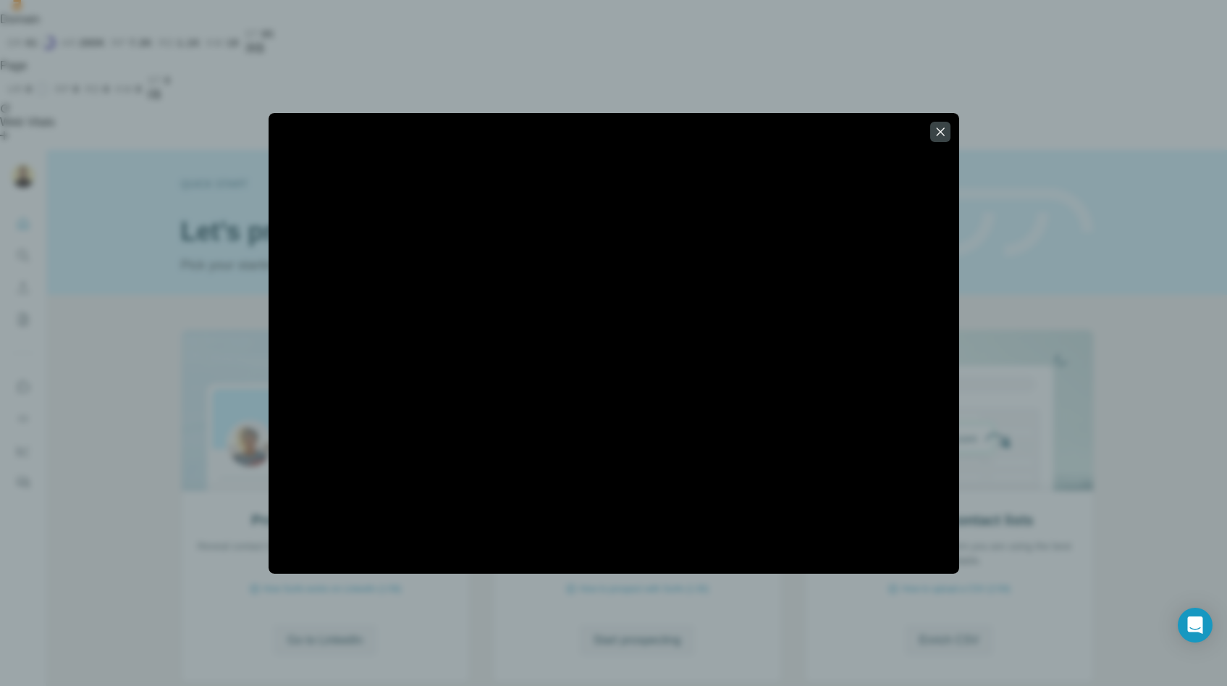
click at [149, 359] on div at bounding box center [613, 343] width 1227 height 686
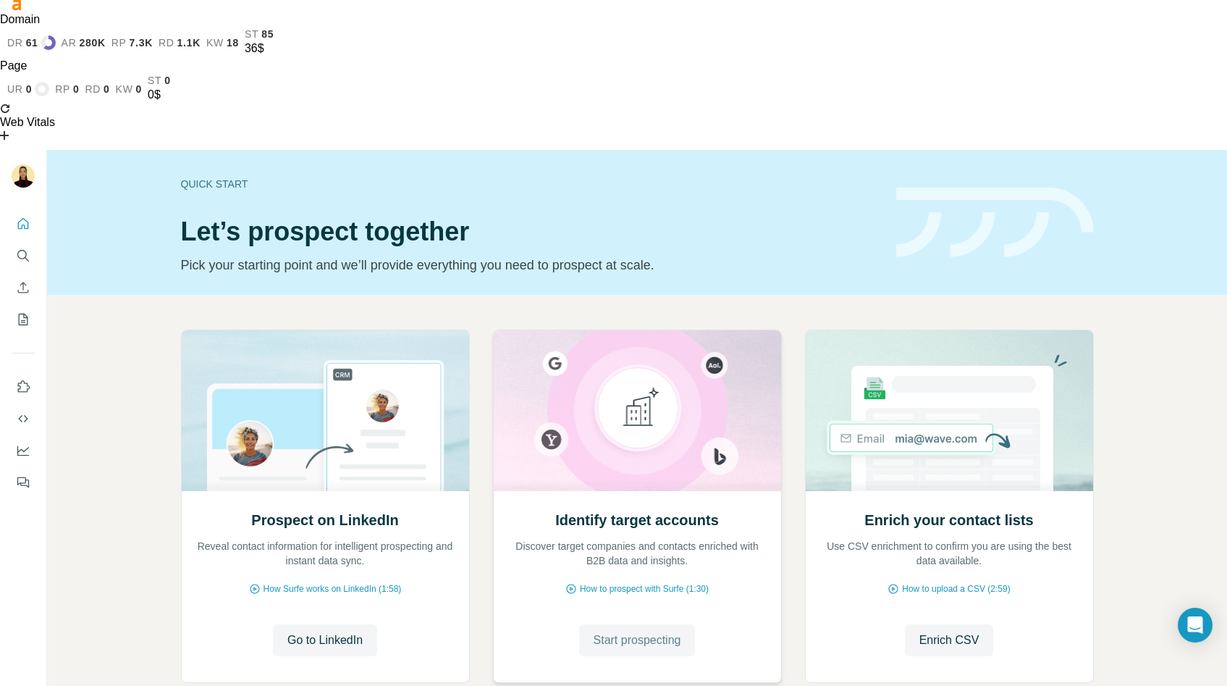
click at [624, 631] on span "Start prospecting" at bounding box center [638, 639] width 88 height 17
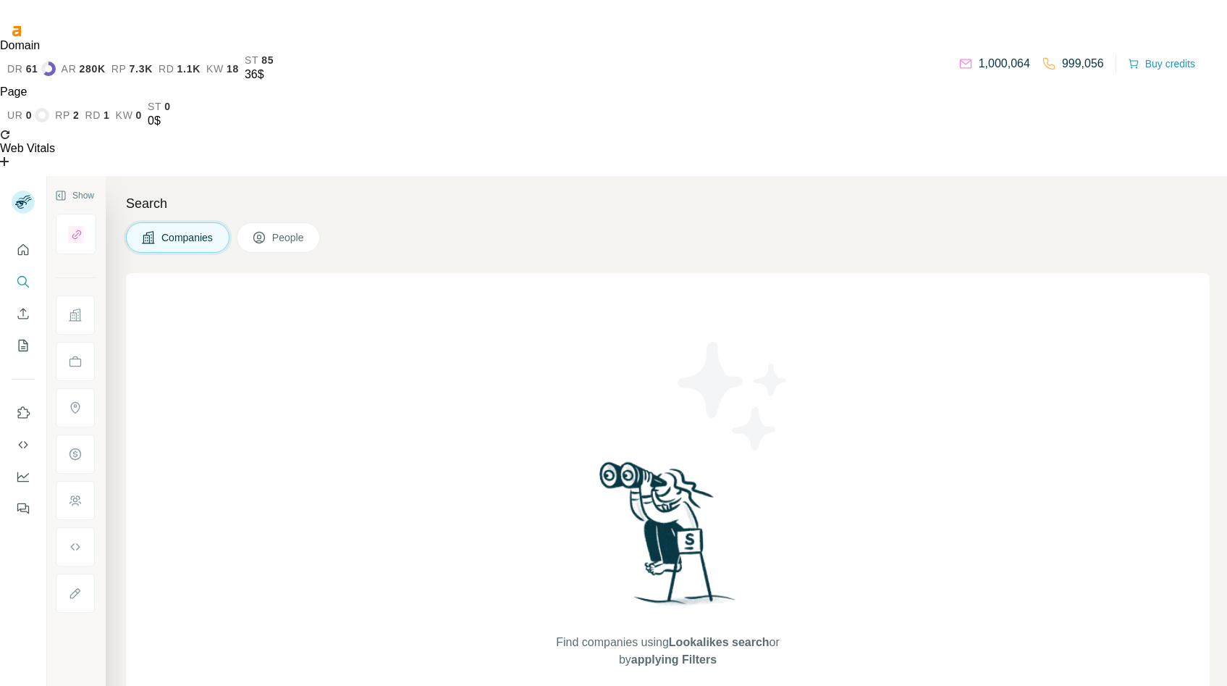
click at [293, 230] on span "People" at bounding box center [288, 237] width 33 height 14
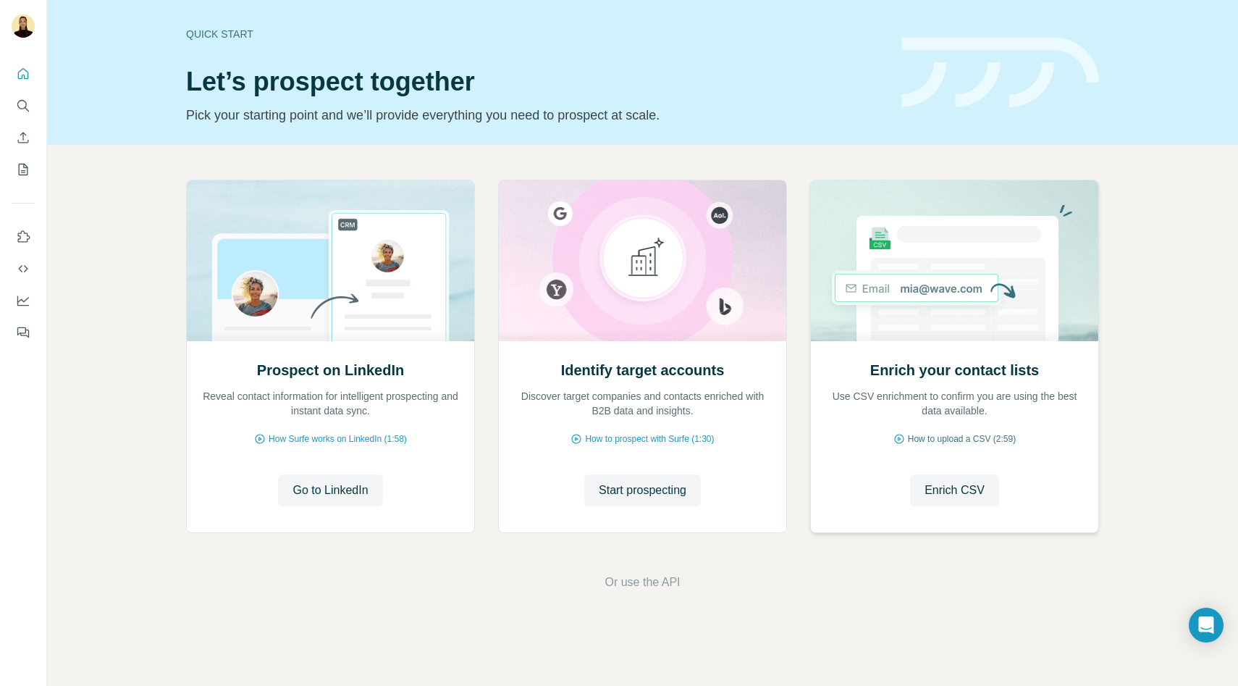
click at [962, 442] on span "How to upload a CSV (2:59)" at bounding box center [962, 438] width 108 height 13
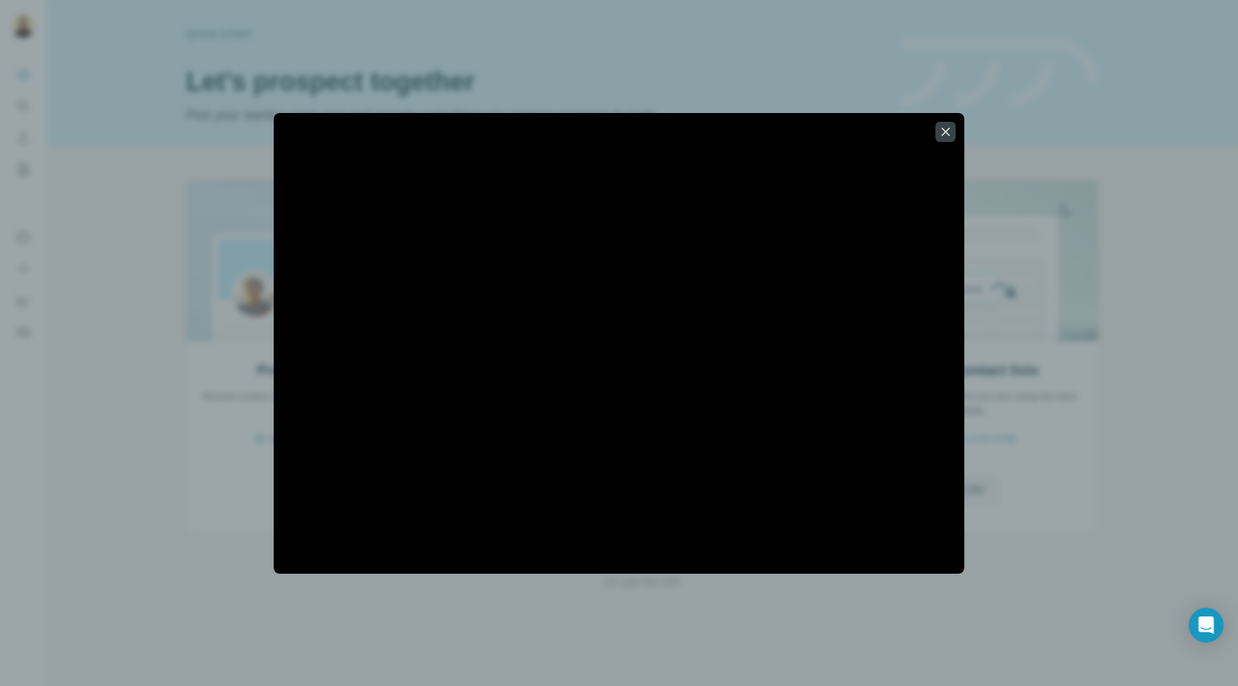
click at [160, 277] on div at bounding box center [619, 343] width 1238 height 686
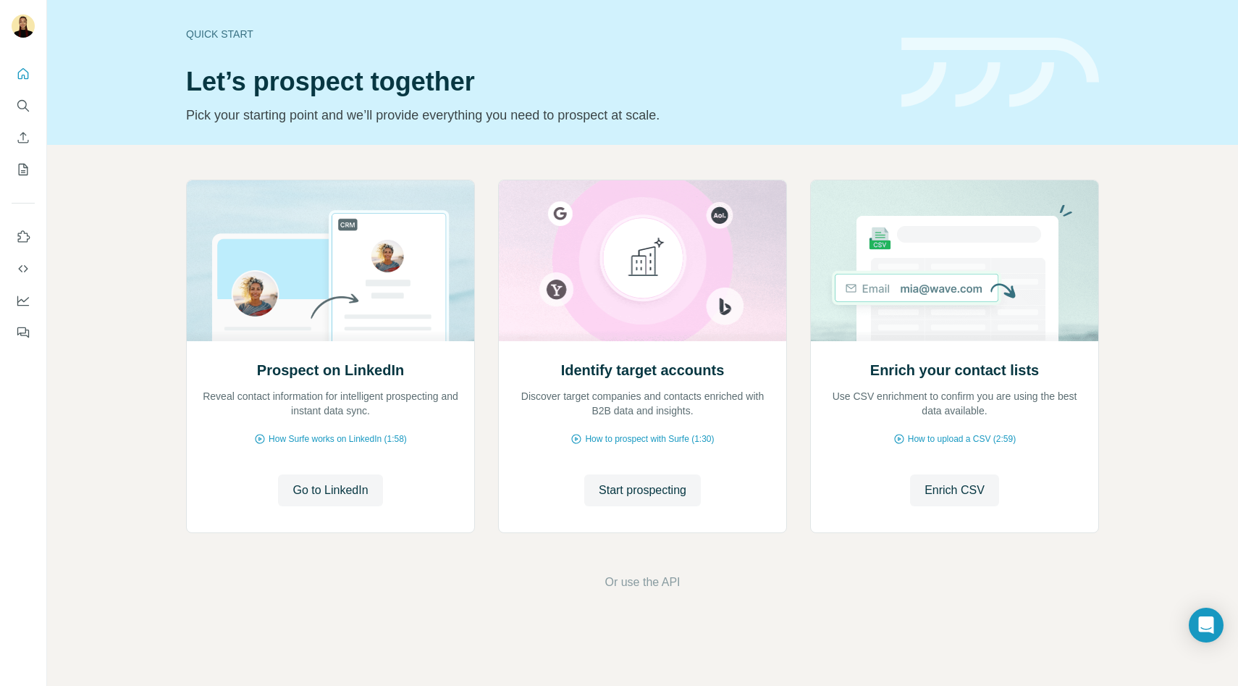
click at [147, 313] on div "Prospect on LinkedIn Reveal contact information for intelligent prospecting and…" at bounding box center [642, 385] width 1191 height 481
click at [917, 440] on span "How to upload a CSV (2:59)" at bounding box center [962, 438] width 108 height 13
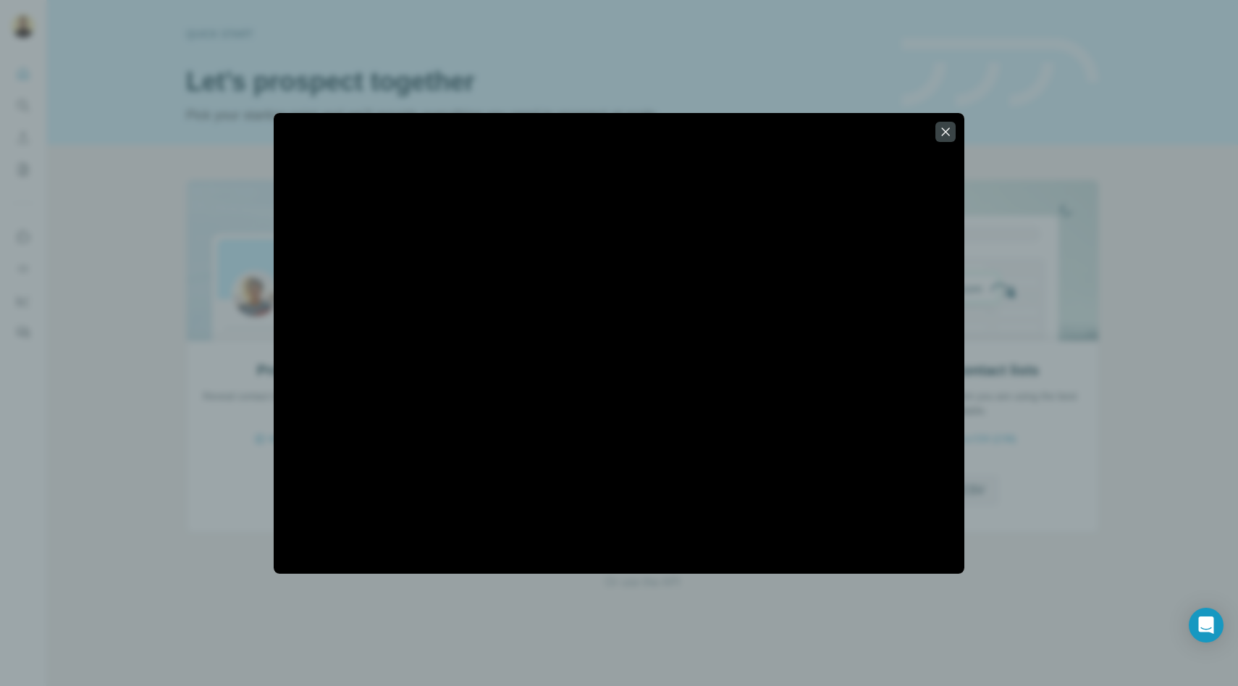
click at [248, 382] on div at bounding box center [619, 343] width 1238 height 686
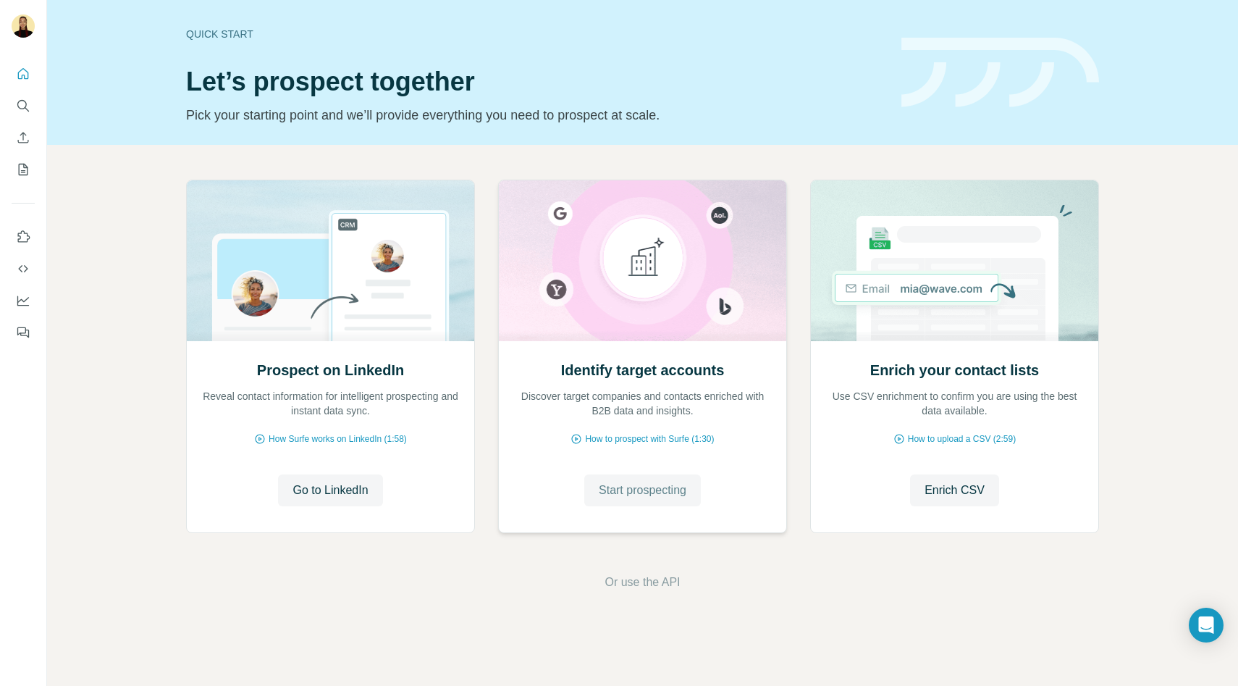
click at [655, 490] on span "Start prospecting" at bounding box center [643, 490] width 88 height 17
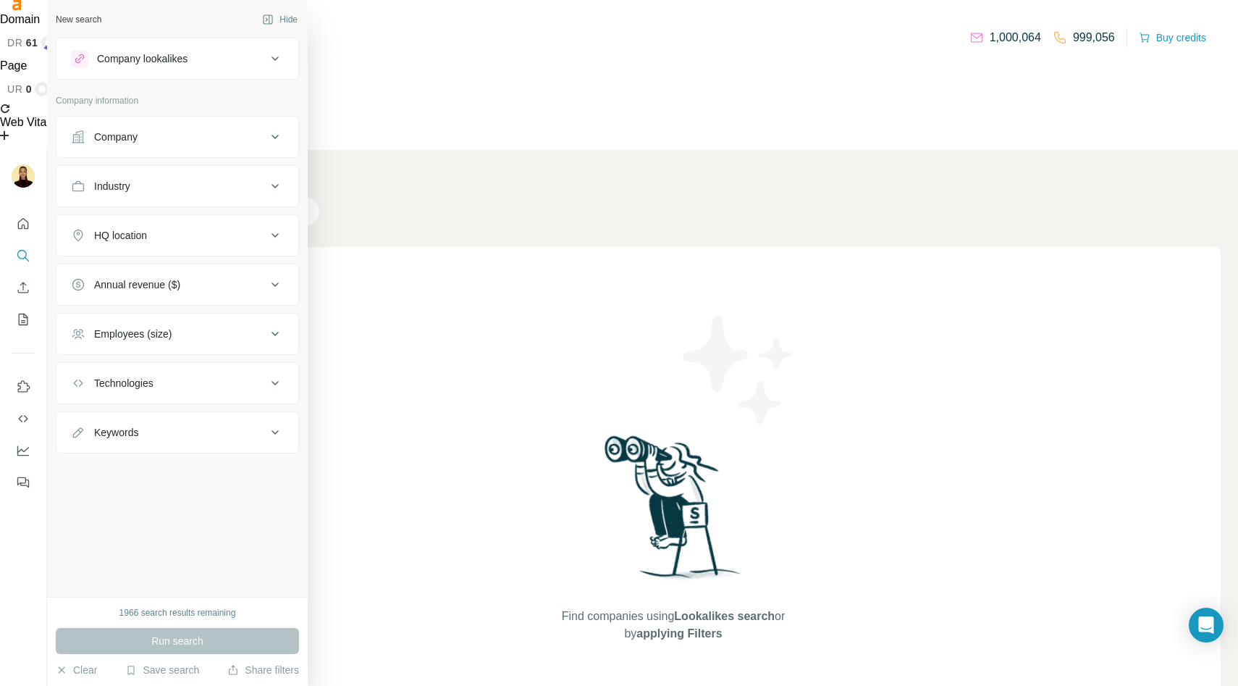
click at [116, 94] on p "Company information" at bounding box center [177, 100] width 243 height 13
